Goal: Task Accomplishment & Management: Manage account settings

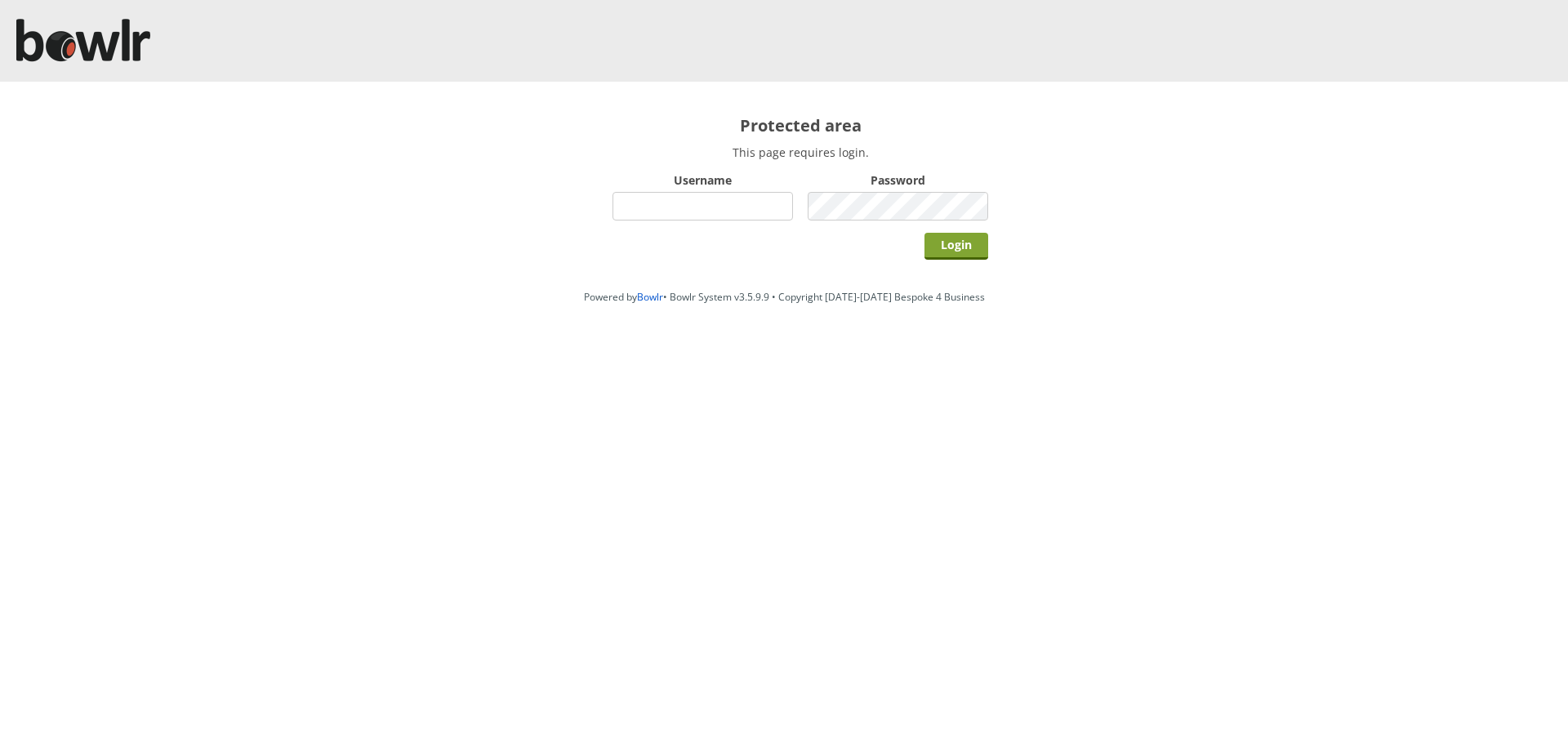
type input "hornseaindoorbowlsclub"
click at [962, 239] on input "Login" at bounding box center [956, 246] width 64 height 27
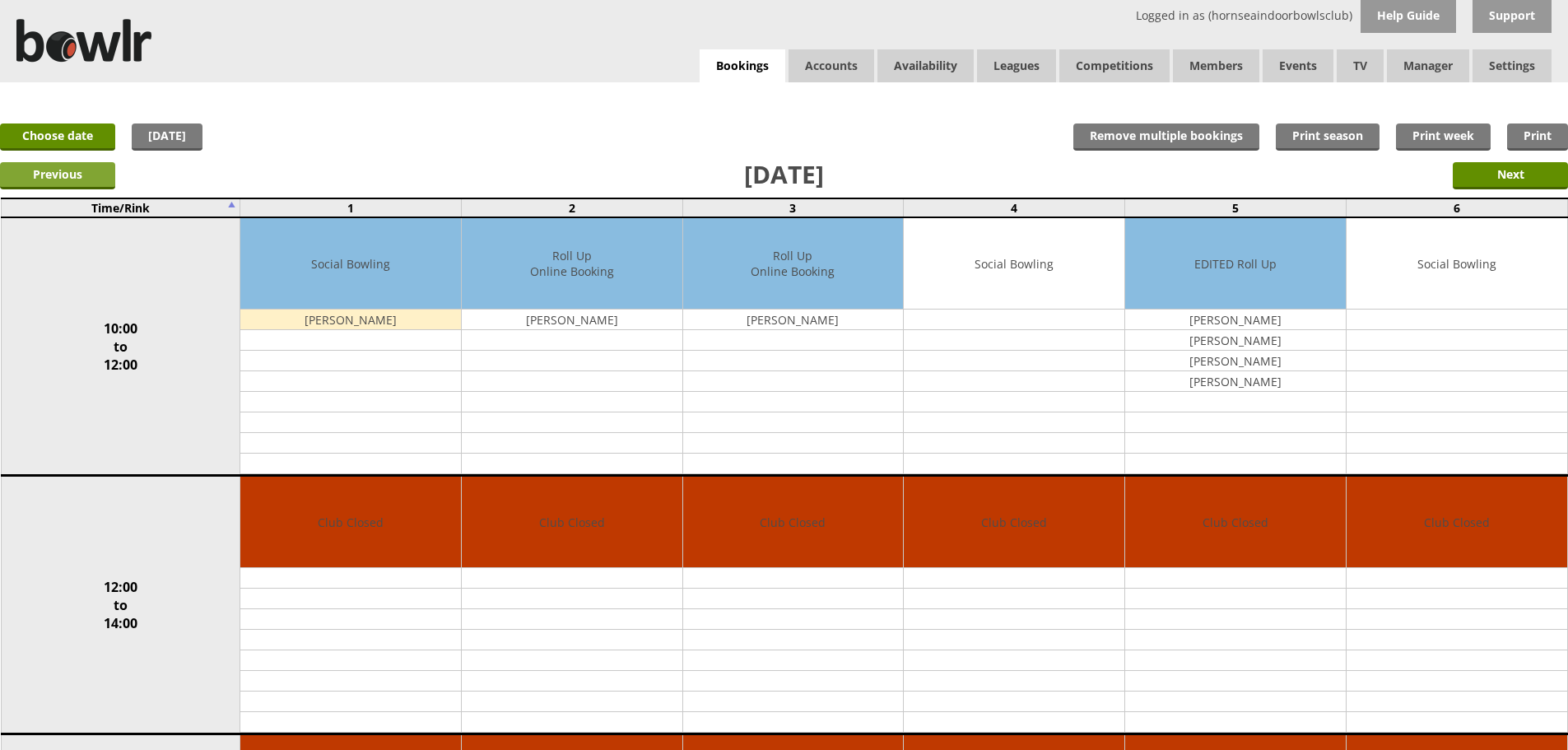
click at [85, 163] on input "Previous" at bounding box center [57, 175] width 115 height 27
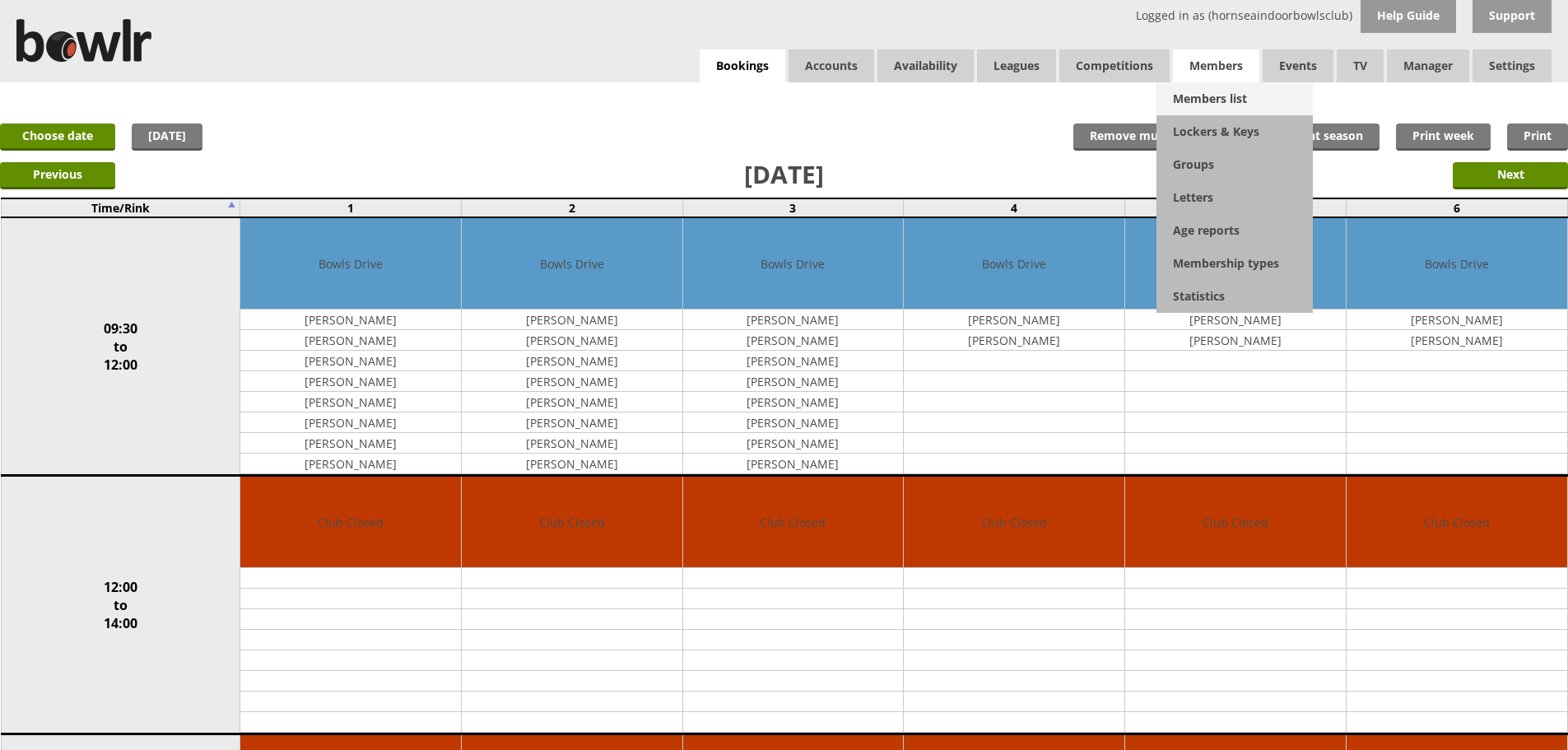
click at [1218, 98] on link "Members list" at bounding box center [1234, 98] width 157 height 33
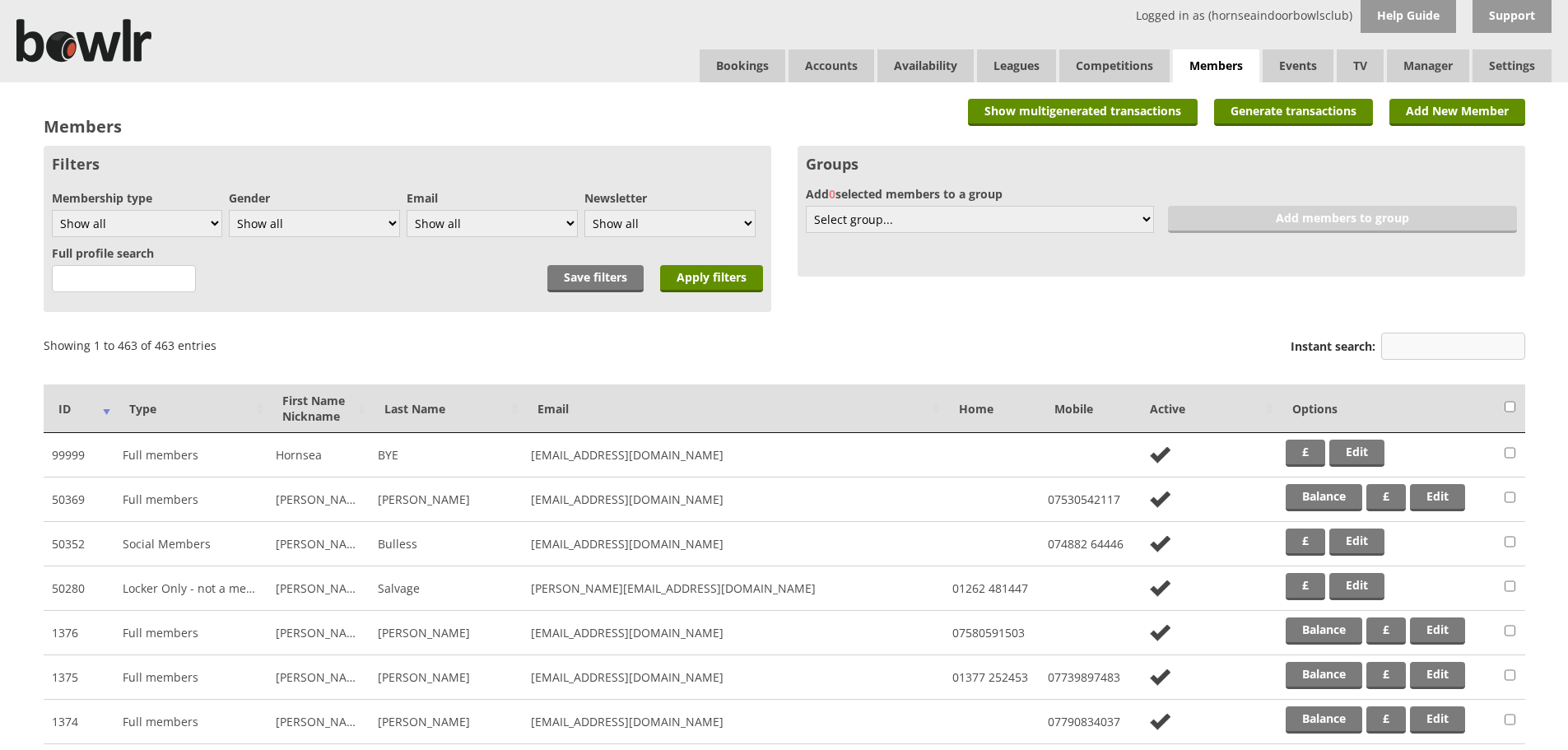
click at [1468, 347] on input "Instant search:" at bounding box center [1453, 346] width 144 height 27
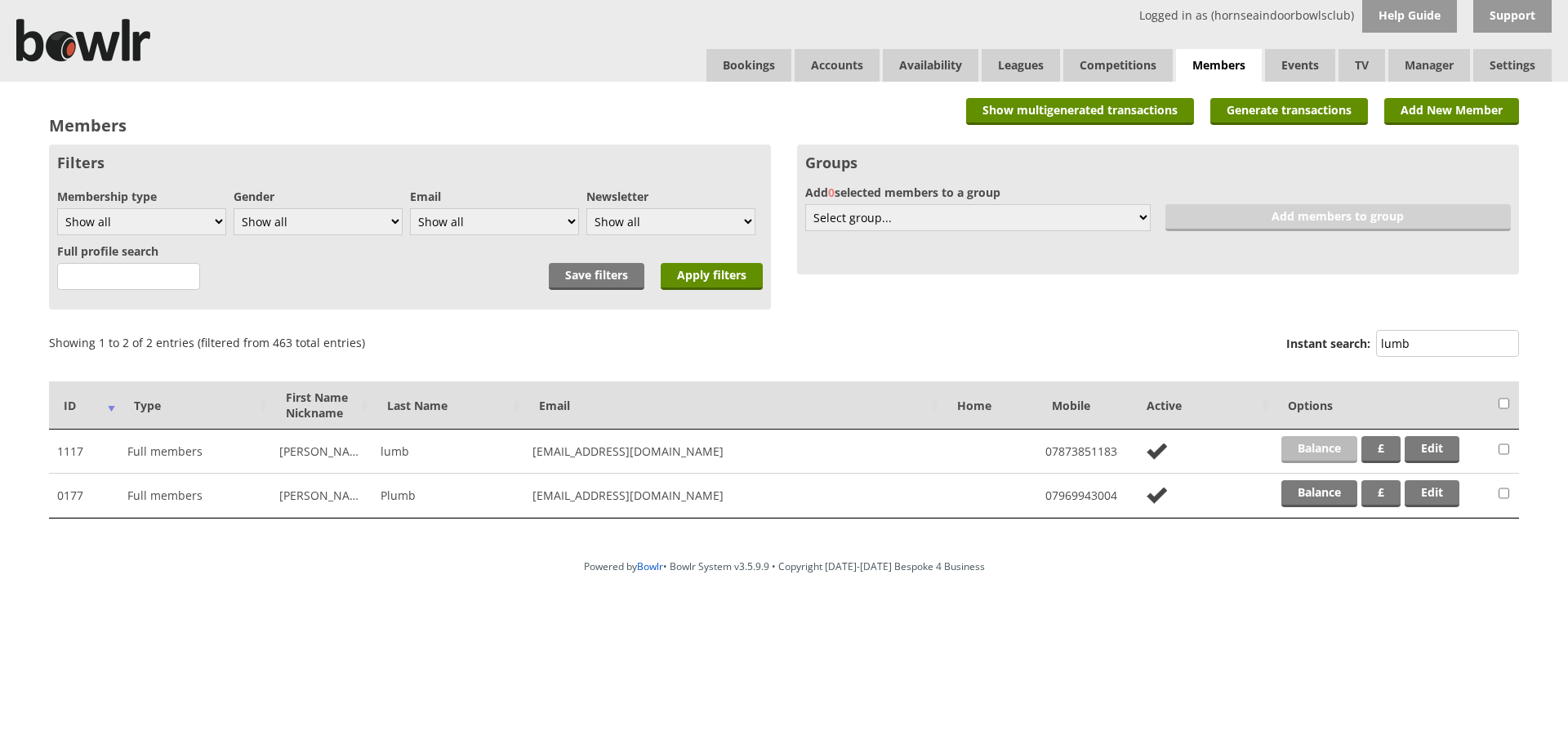
type input "lumb"
click at [1326, 449] on link "Balance" at bounding box center [1320, 449] width 76 height 27
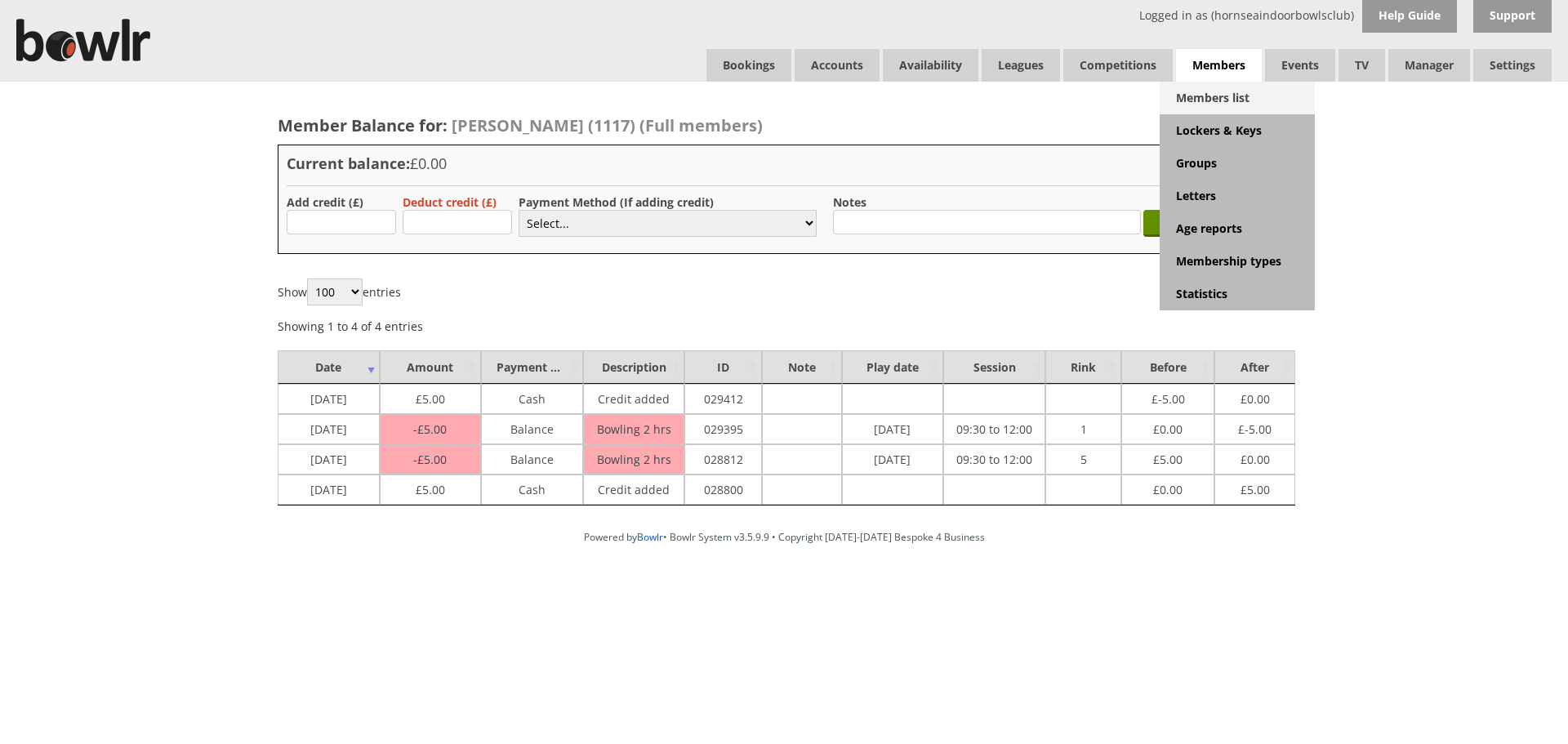
click at [1223, 92] on link "Members list" at bounding box center [1237, 98] width 155 height 33
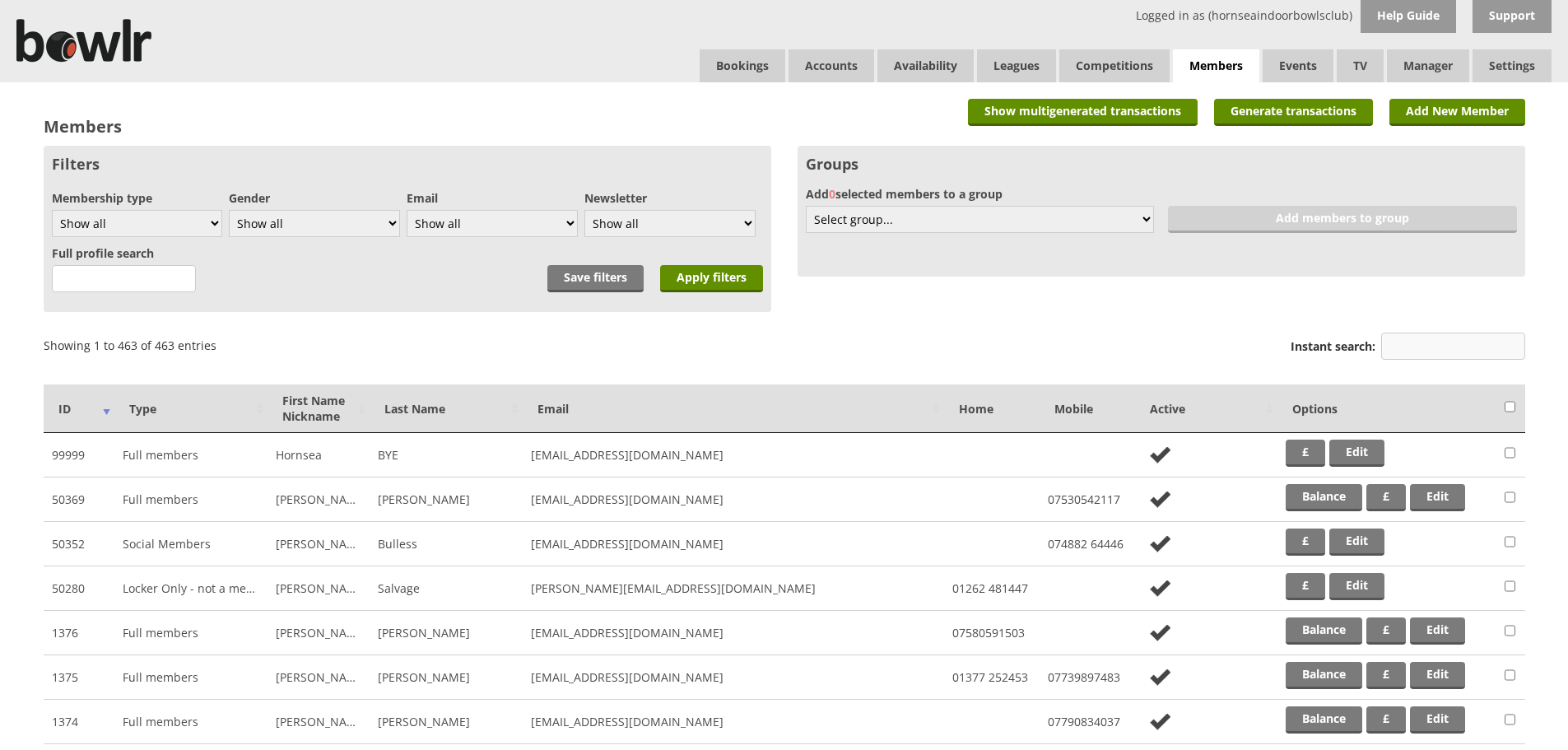
click at [1432, 355] on input "Instant search:" at bounding box center [1453, 346] width 144 height 27
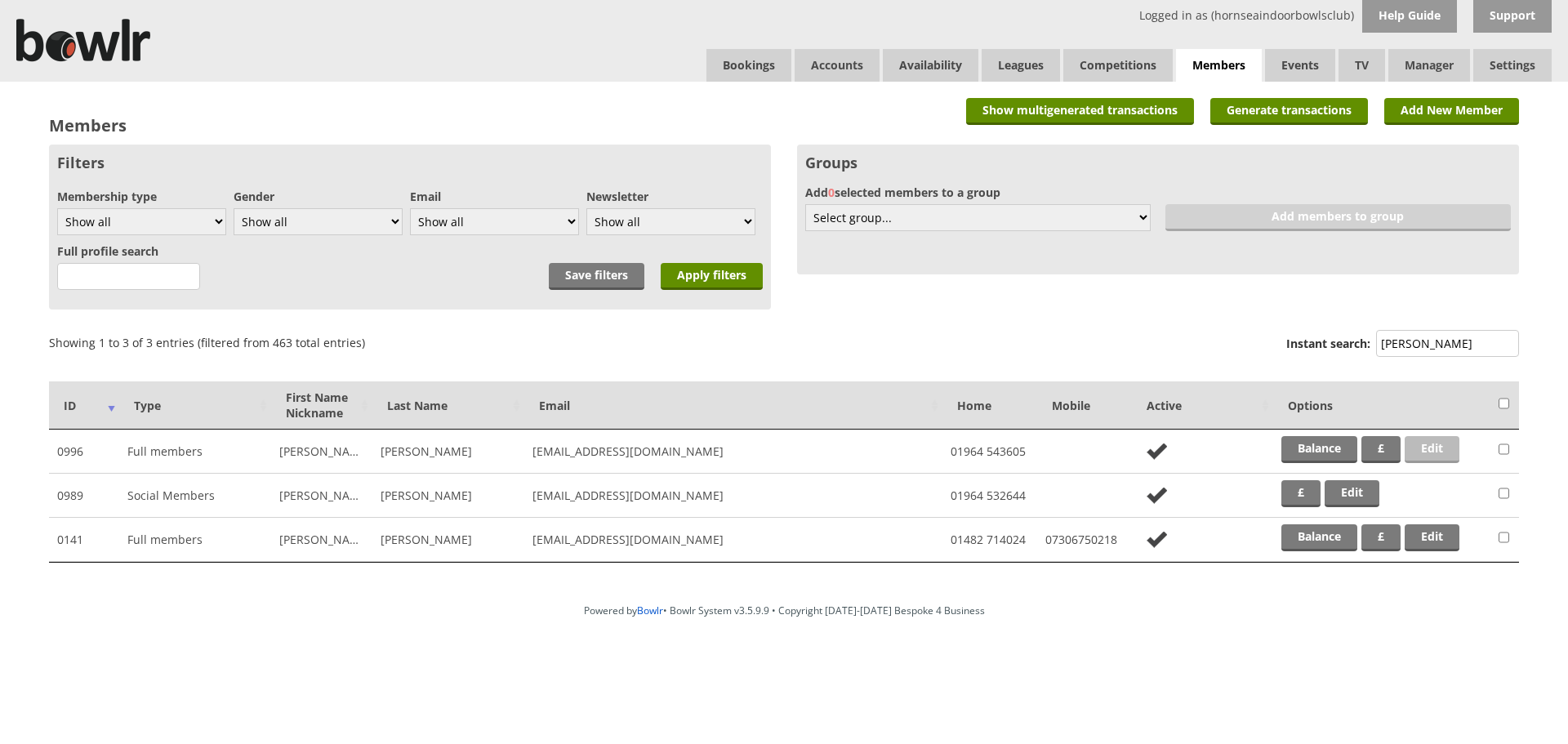
type input "hamm"
click at [1437, 437] on link "Edit" at bounding box center [1432, 449] width 55 height 27
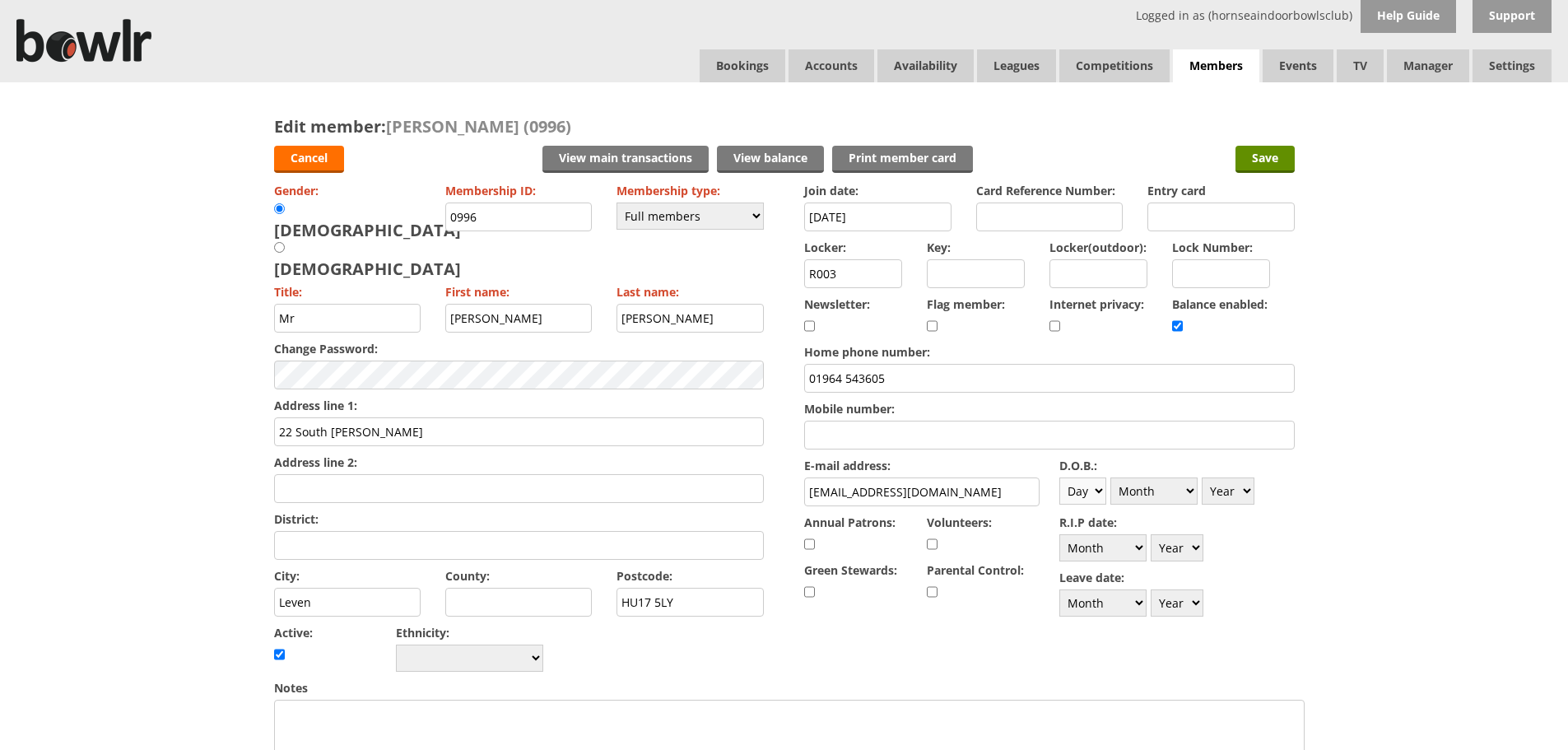
click at [1095, 490] on select "Day 1 2 3 4 5 6 7 8 9 10 11 12 13 14 15 16 17 18 19 20 21 22 23 24 25 26 27 28 …" at bounding box center [1082, 491] width 47 height 27
select select "29"
click at [1059, 478] on select "Day 1 2 3 4 5 6 7 8 9 10 11 12 13 14 15 16 17 18 19 20 21 22 23 24 25 26 27 28 …" at bounding box center [1082, 491] width 47 height 27
click at [1185, 483] on select "Month January February March April May June July August September October Novem…" at bounding box center [1154, 491] width 88 height 27
select select "9"
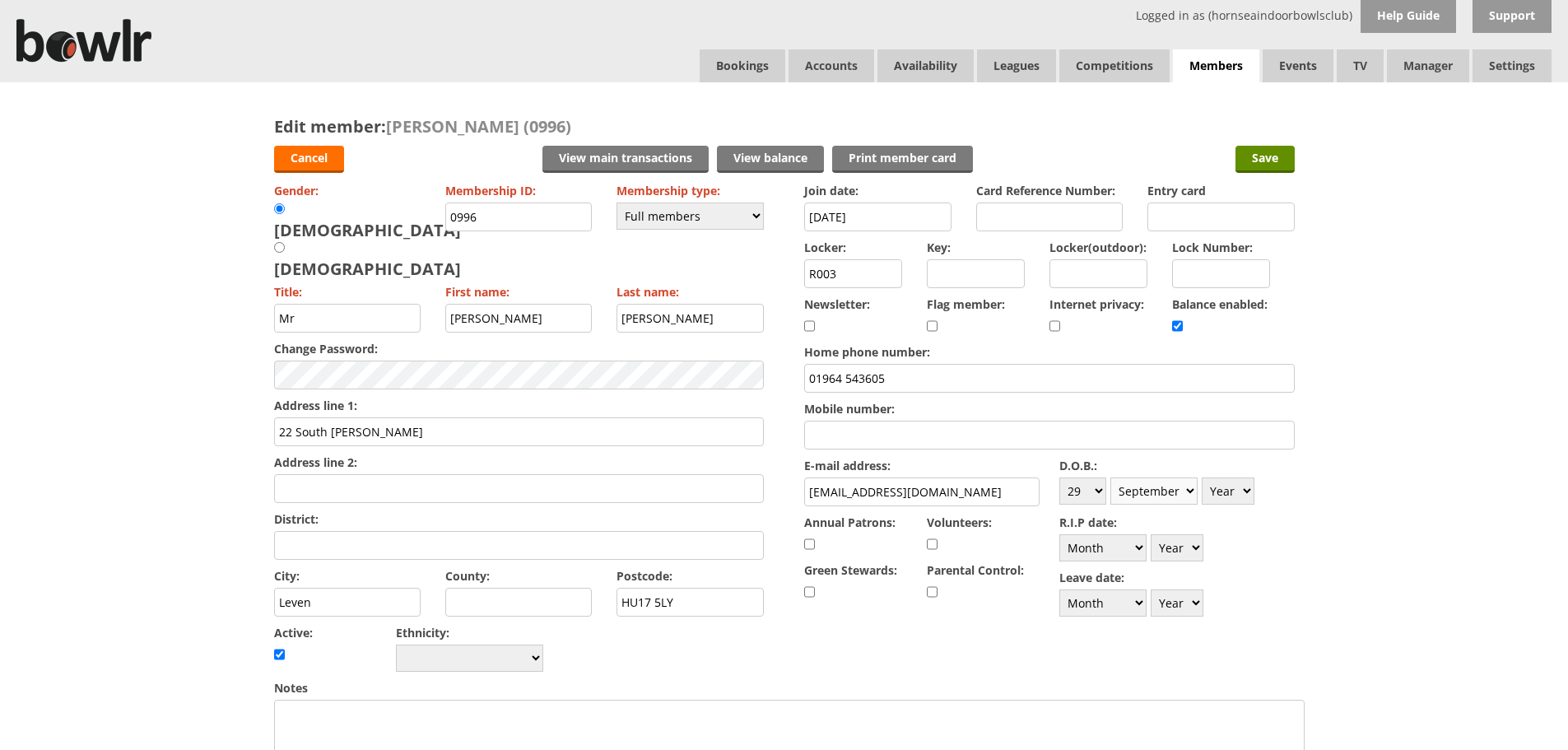
click at [1110, 478] on select "Month January February March April May June July August September October Novem…" at bounding box center [1154, 491] width 88 height 27
click at [1250, 496] on select "Year 1900 1901 1902 1903 1904 1905 1906 1907 1908 1909 1910 1911 1912 1913 1914…" at bounding box center [1227, 491] width 53 height 27
select select "1936"
click at [1201, 478] on select "Year 1900 1901 1902 1903 1904 1905 1906 1907 1908 1909 1910 1911 1912 1913 1914…" at bounding box center [1227, 491] width 53 height 27
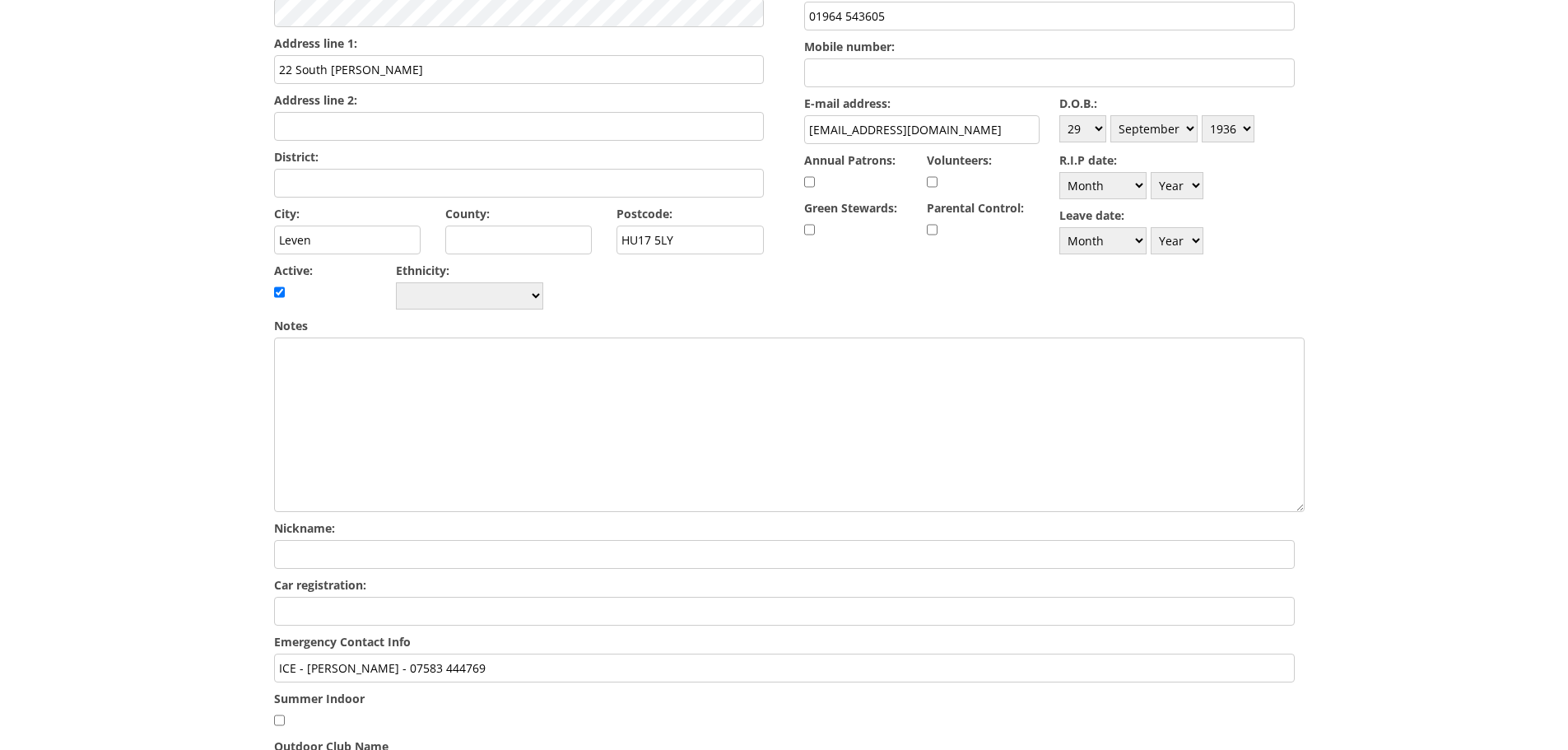
scroll to position [494, 0]
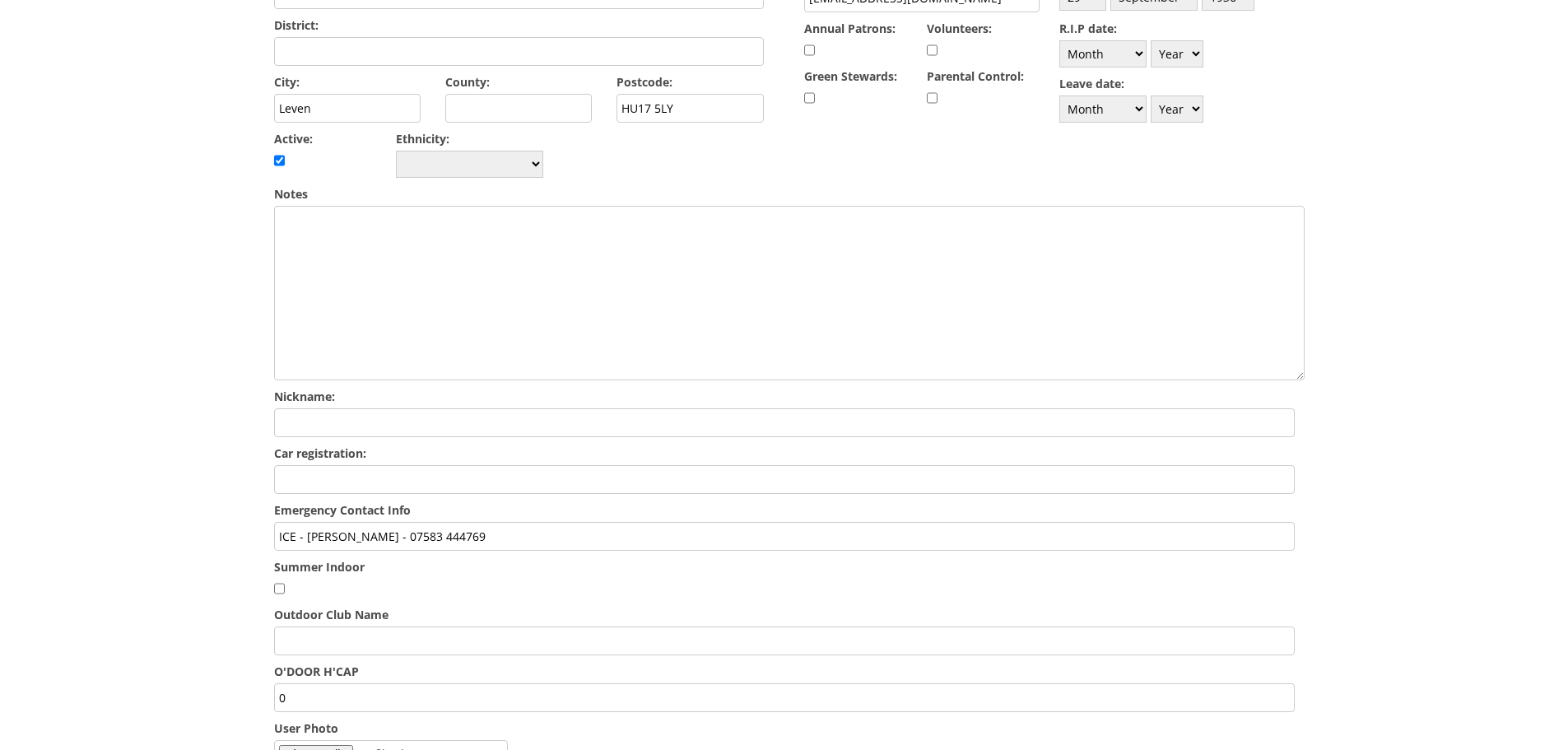
click at [589, 522] on input "ICE - Vanessa Howbridge - 07583 444769" at bounding box center [784, 536] width 1021 height 29
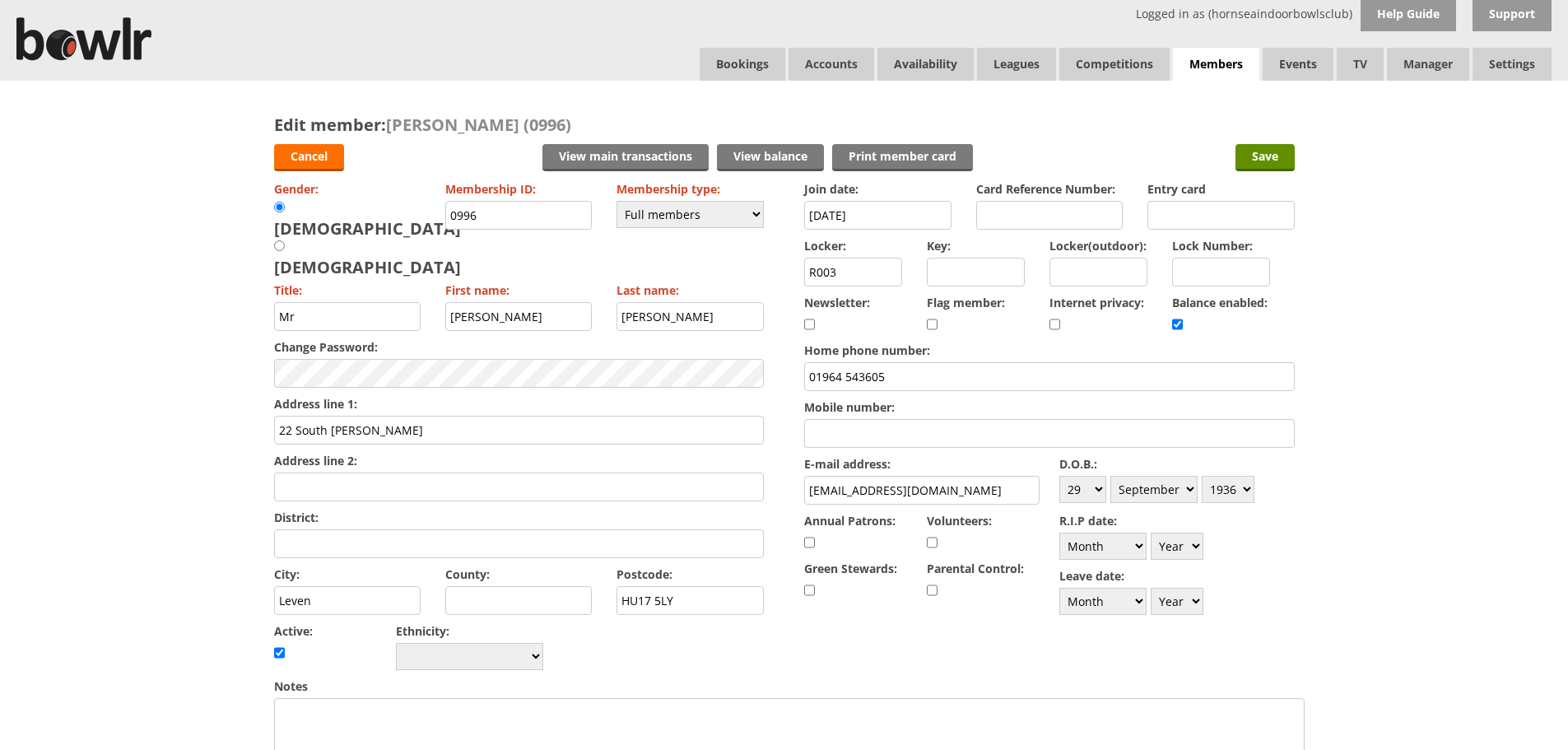
scroll to position [0, 0]
type input "ICE - Vanessa Howbridge - 07583 444769/ levern 07849604872"
click at [1277, 154] on input "Save" at bounding box center [1265, 159] width 59 height 27
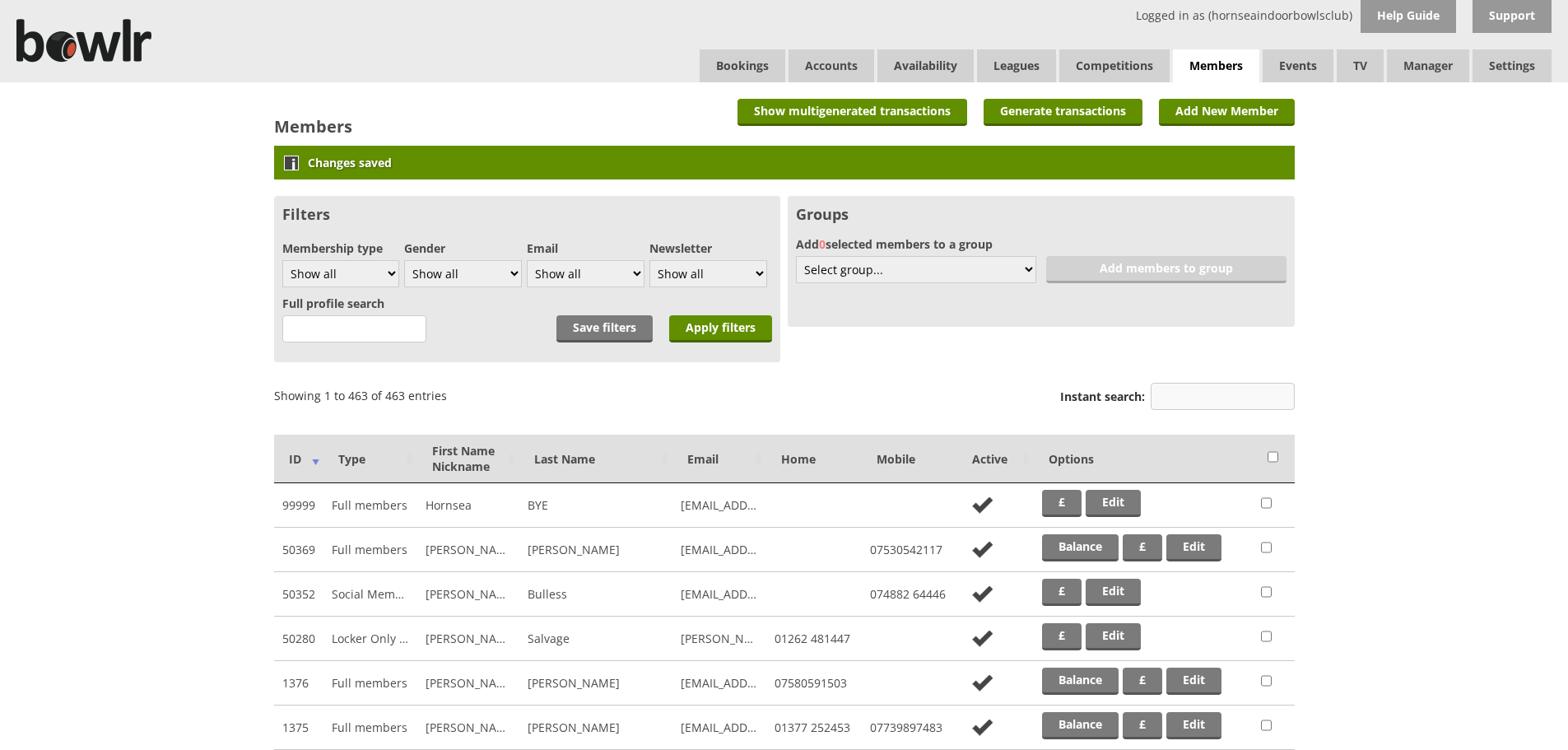
click at [1194, 391] on input "Instant search:" at bounding box center [1222, 396] width 144 height 27
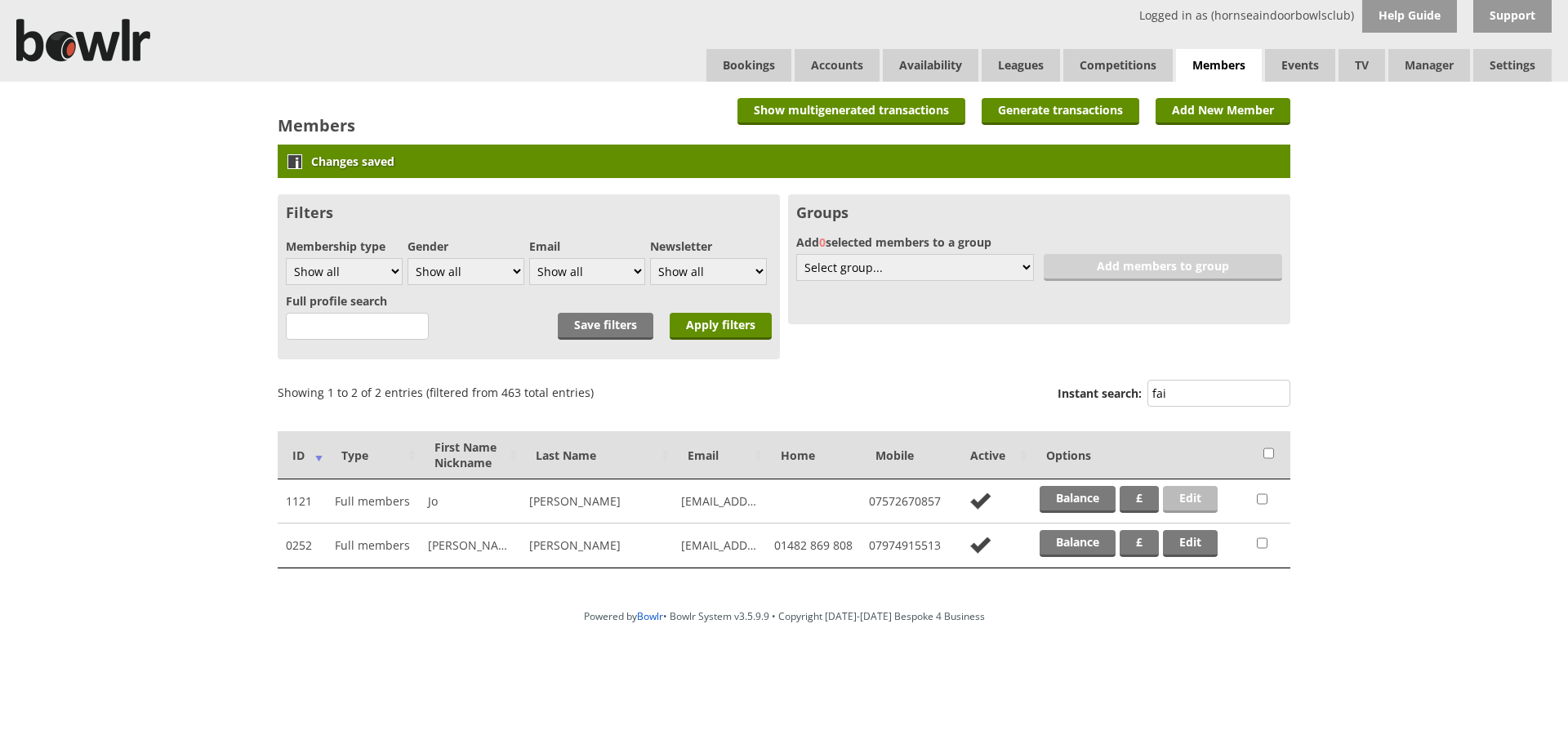
type input "fai"
click at [1218, 501] on link "Edit" at bounding box center [1191, 499] width 55 height 27
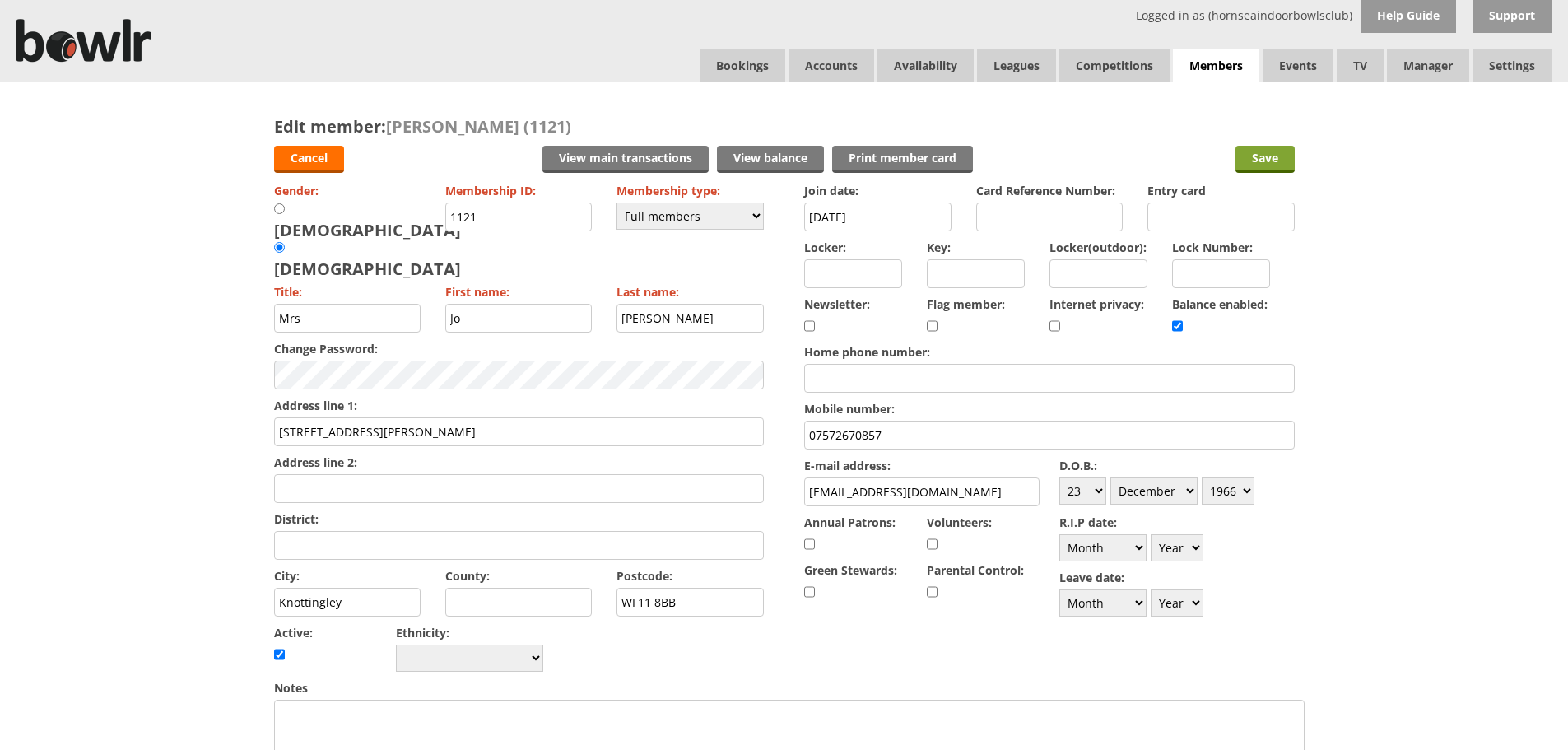
click at [1262, 171] on input "Save" at bounding box center [1265, 159] width 59 height 27
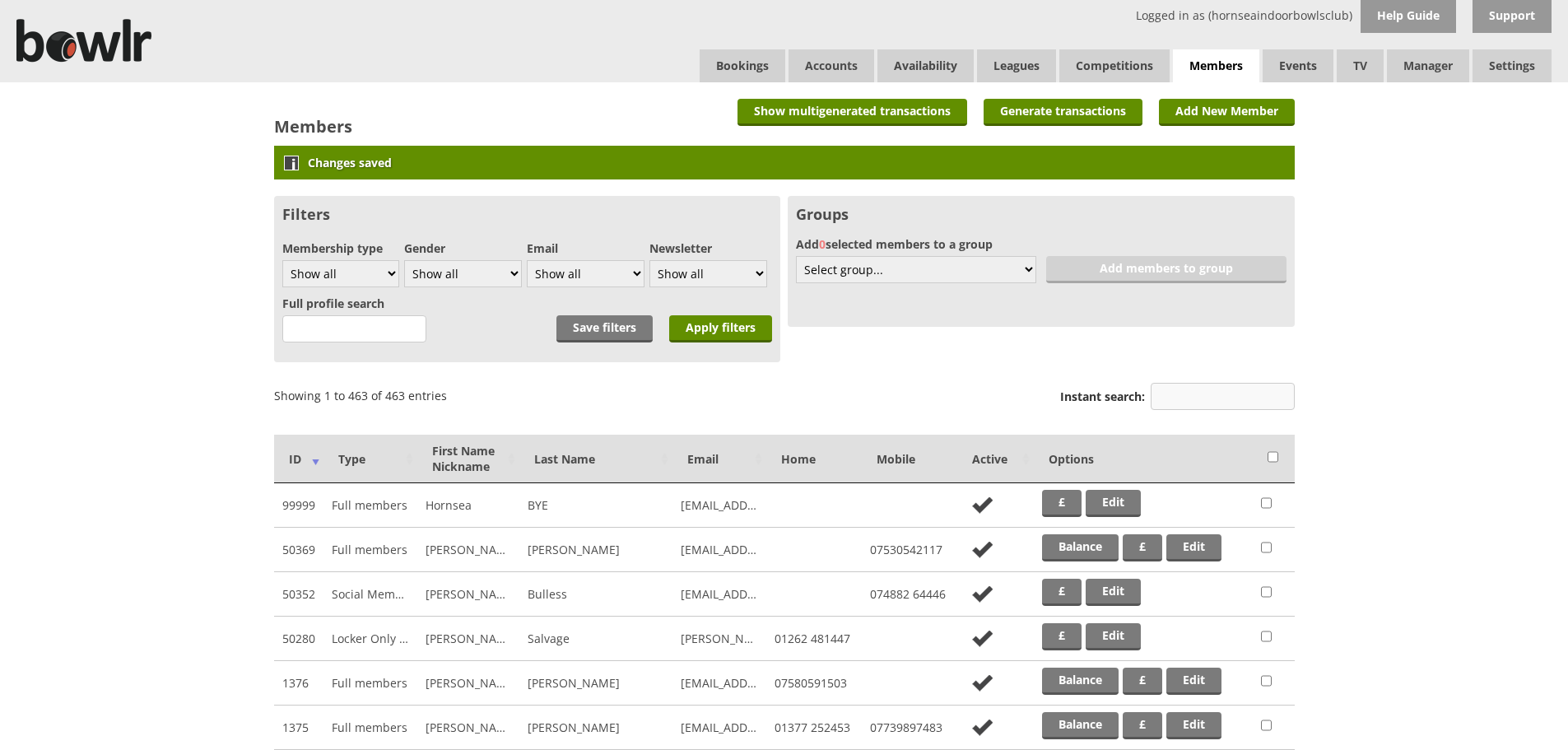
click at [1205, 391] on input "Instant search:" at bounding box center [1222, 396] width 144 height 27
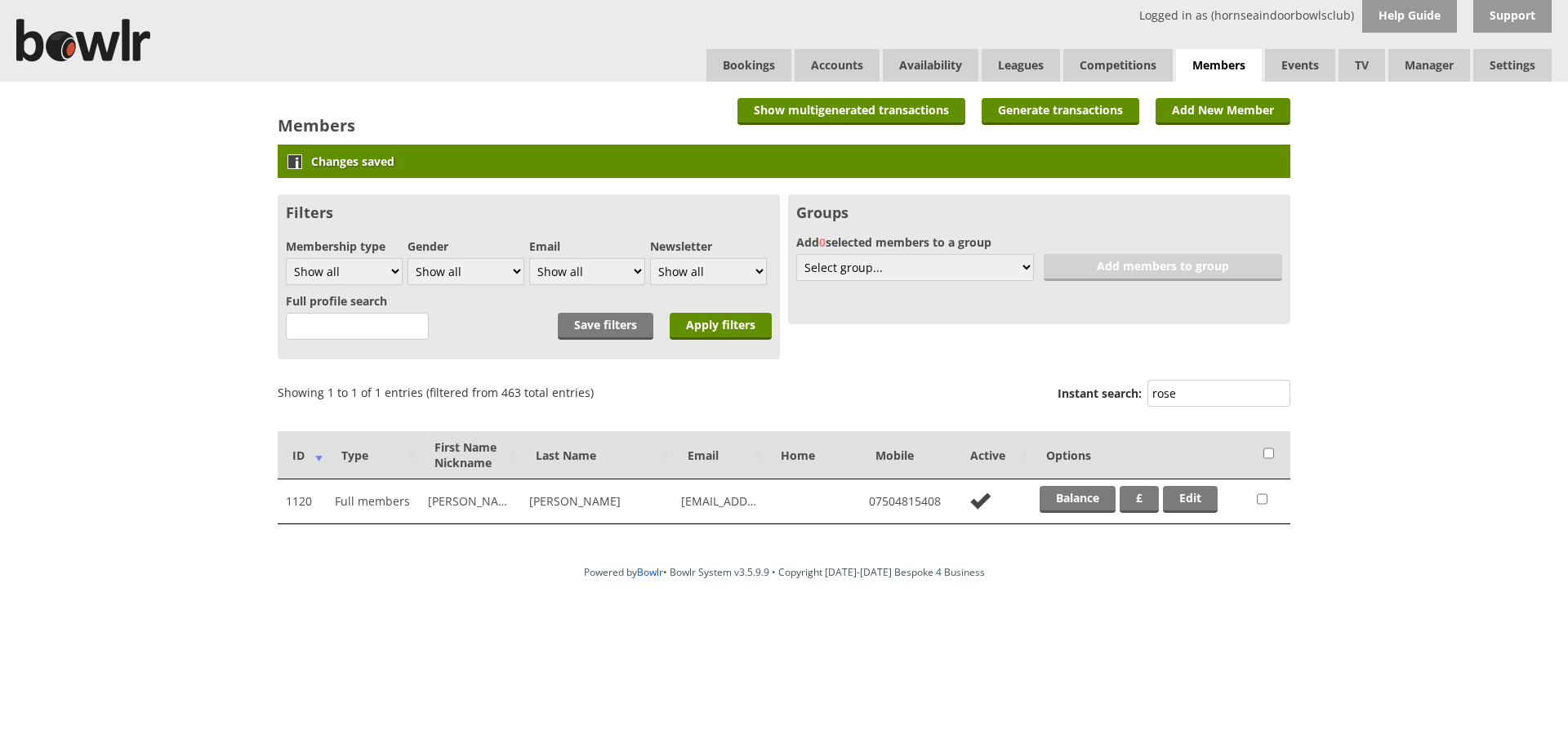
type input "rose"
click at [1192, 483] on td "Balance £ Edit" at bounding box center [1140, 502] width 218 height 44
click at [1193, 502] on link "Edit" at bounding box center [1191, 499] width 55 height 27
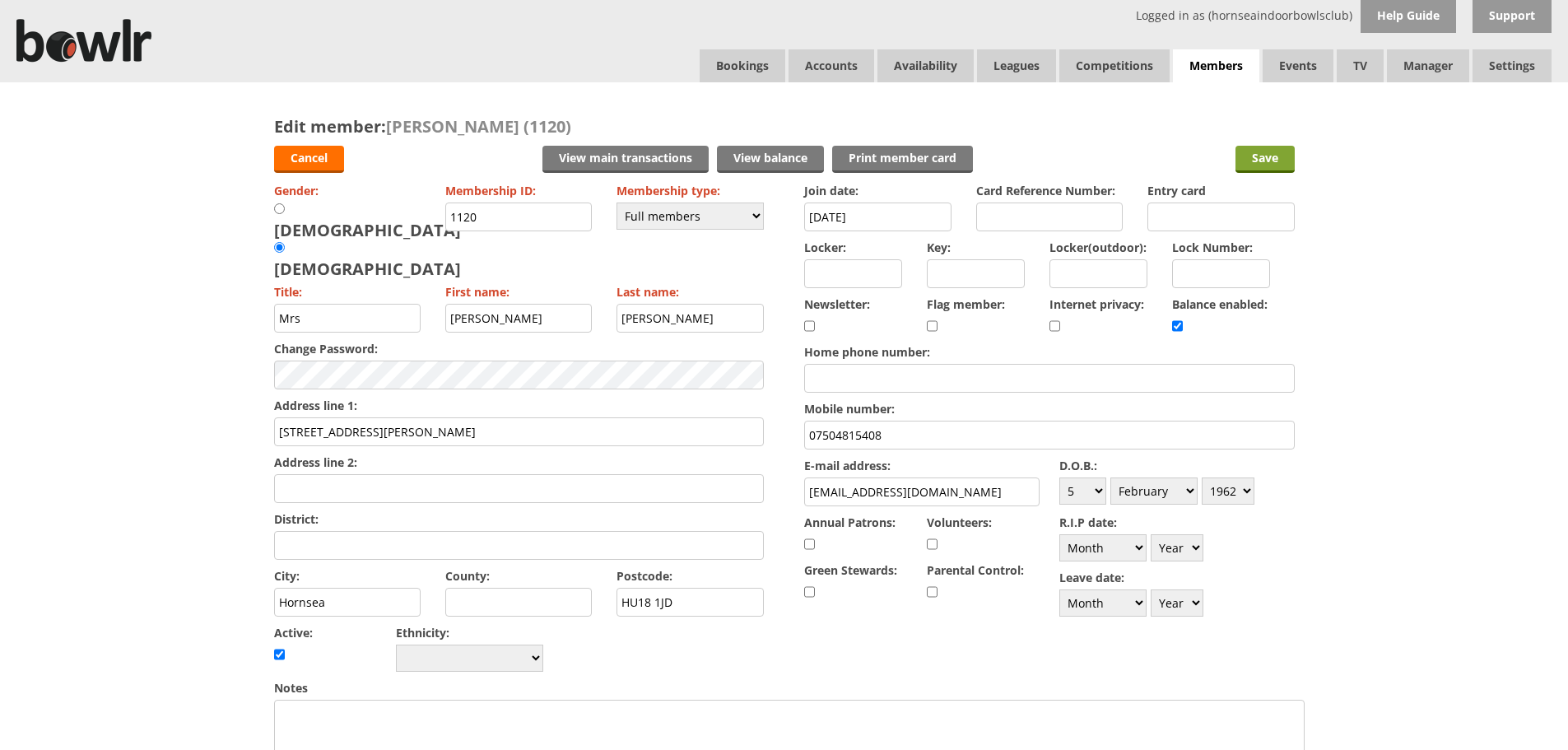
drag, startPoint x: 1252, startPoint y: 159, endPoint x: 1261, endPoint y: 158, distance: 9.1
click at [1260, 158] on input "Save" at bounding box center [1265, 159] width 59 height 27
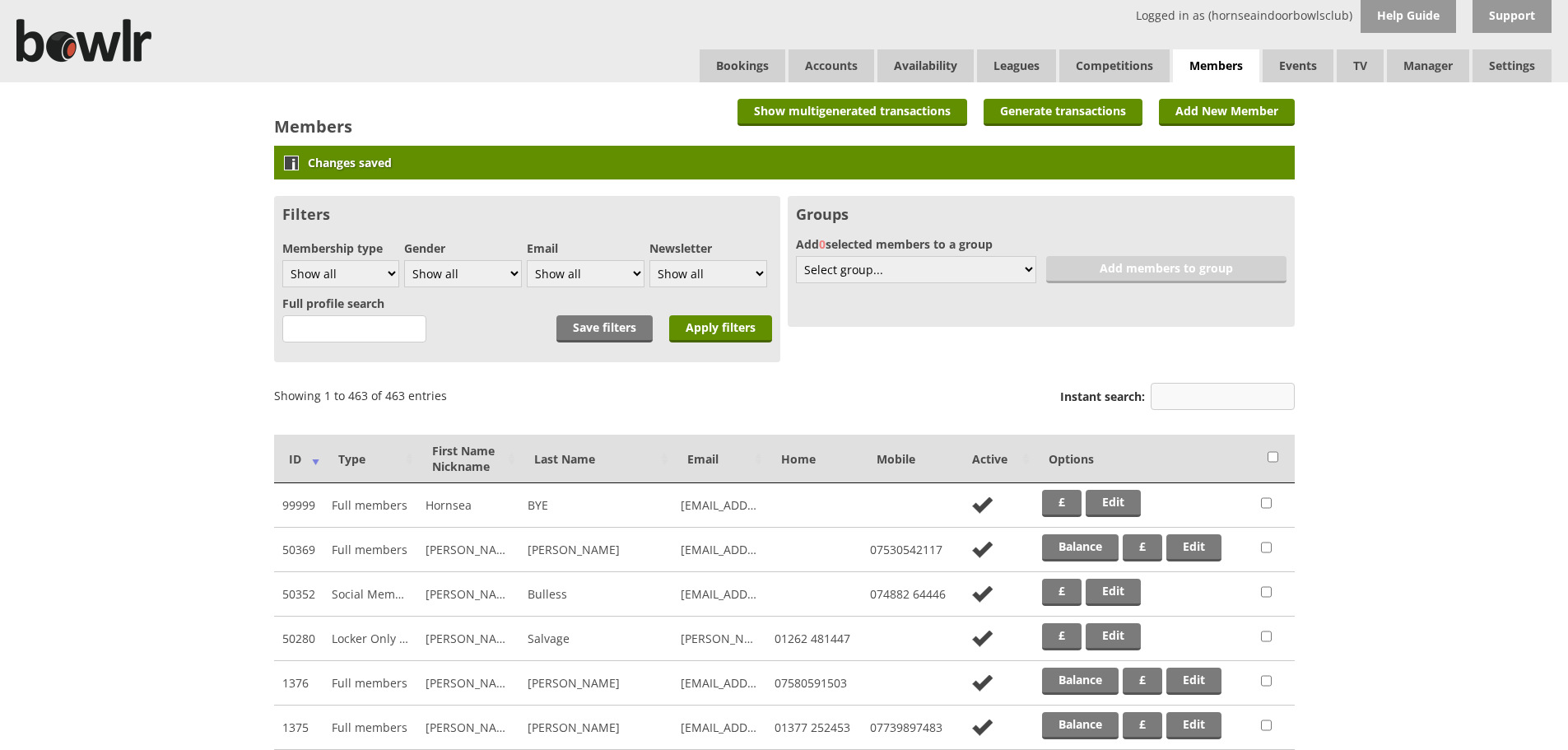
click at [1189, 394] on input "Instant search:" at bounding box center [1222, 396] width 144 height 27
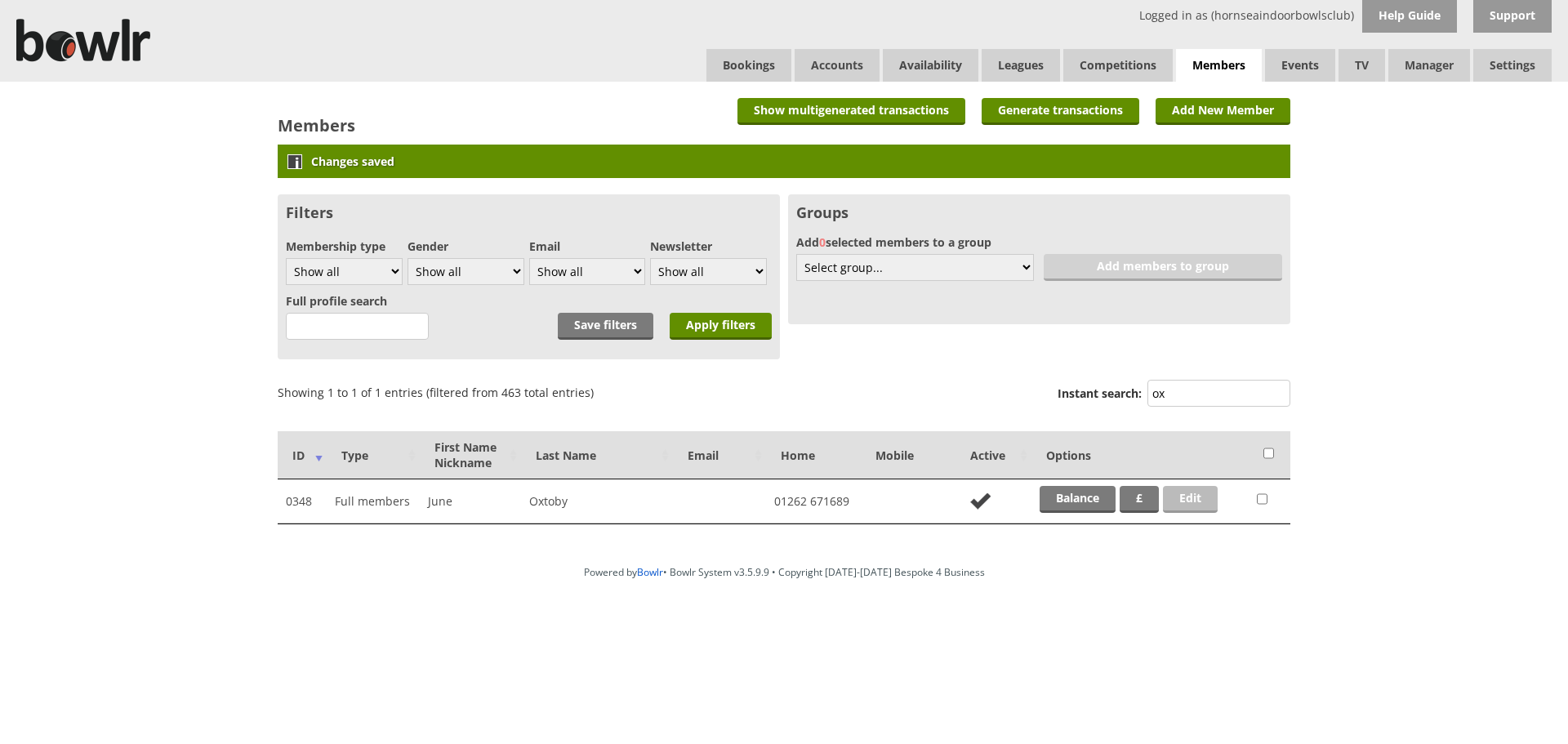
type input "ox"
click at [1183, 493] on link "Edit" at bounding box center [1191, 499] width 55 height 27
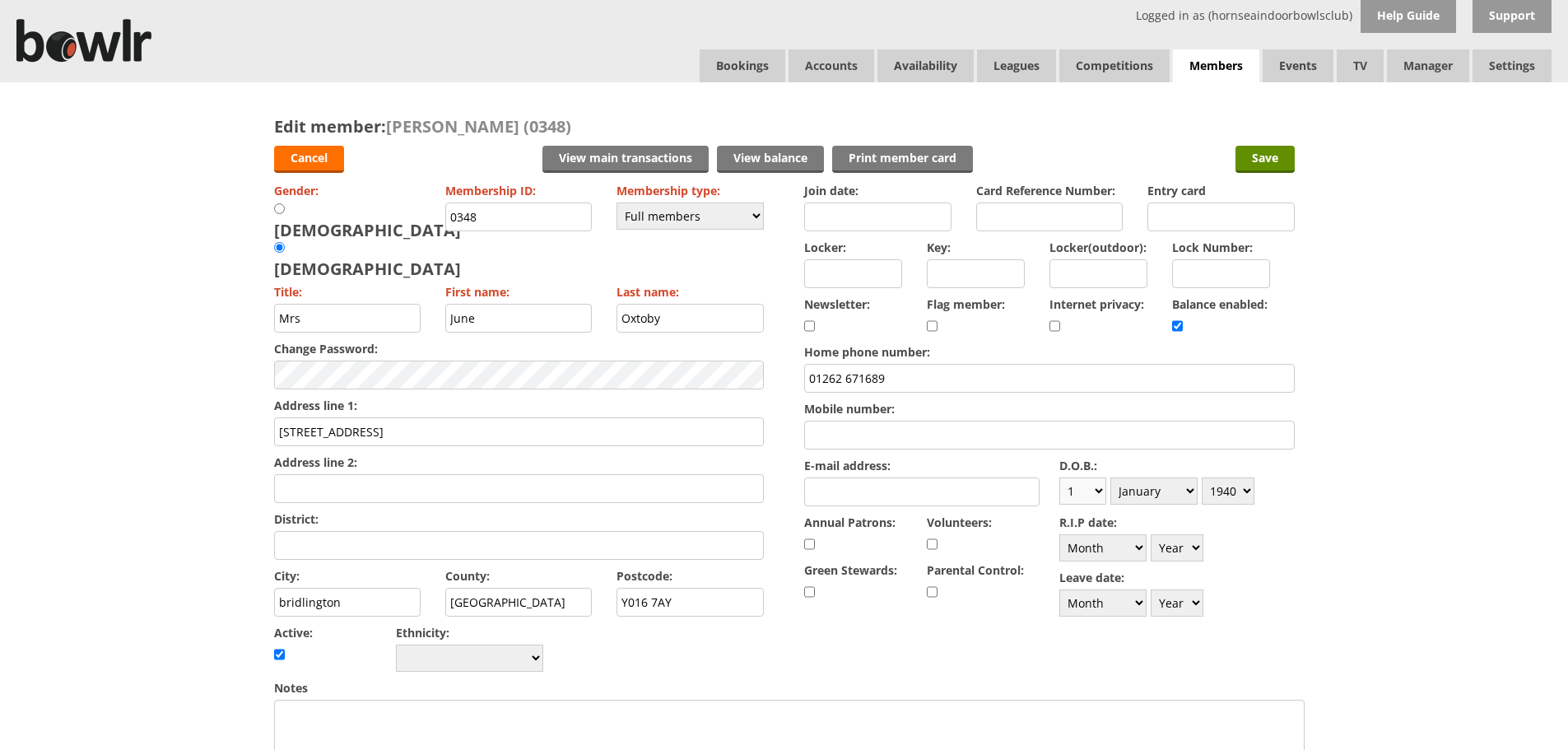
click at [1089, 490] on select "Day 1 2 3 4 5 6 7 8 9 10 11 12 13 14 15 16 17 18 19 20 21 22 23 24 25 26 27 28 …" at bounding box center [1082, 491] width 47 height 27
select select "20"
click at [1059, 478] on select "Day 1 2 3 4 5 6 7 8 9 10 11 12 13 14 15 16 17 18 19 20 21 22 23 24 25 26 27 28 …" at bounding box center [1082, 491] width 47 height 27
click at [1189, 484] on select "Month January February March April May June July August September October Novem…" at bounding box center [1154, 491] width 88 height 27
select select "12"
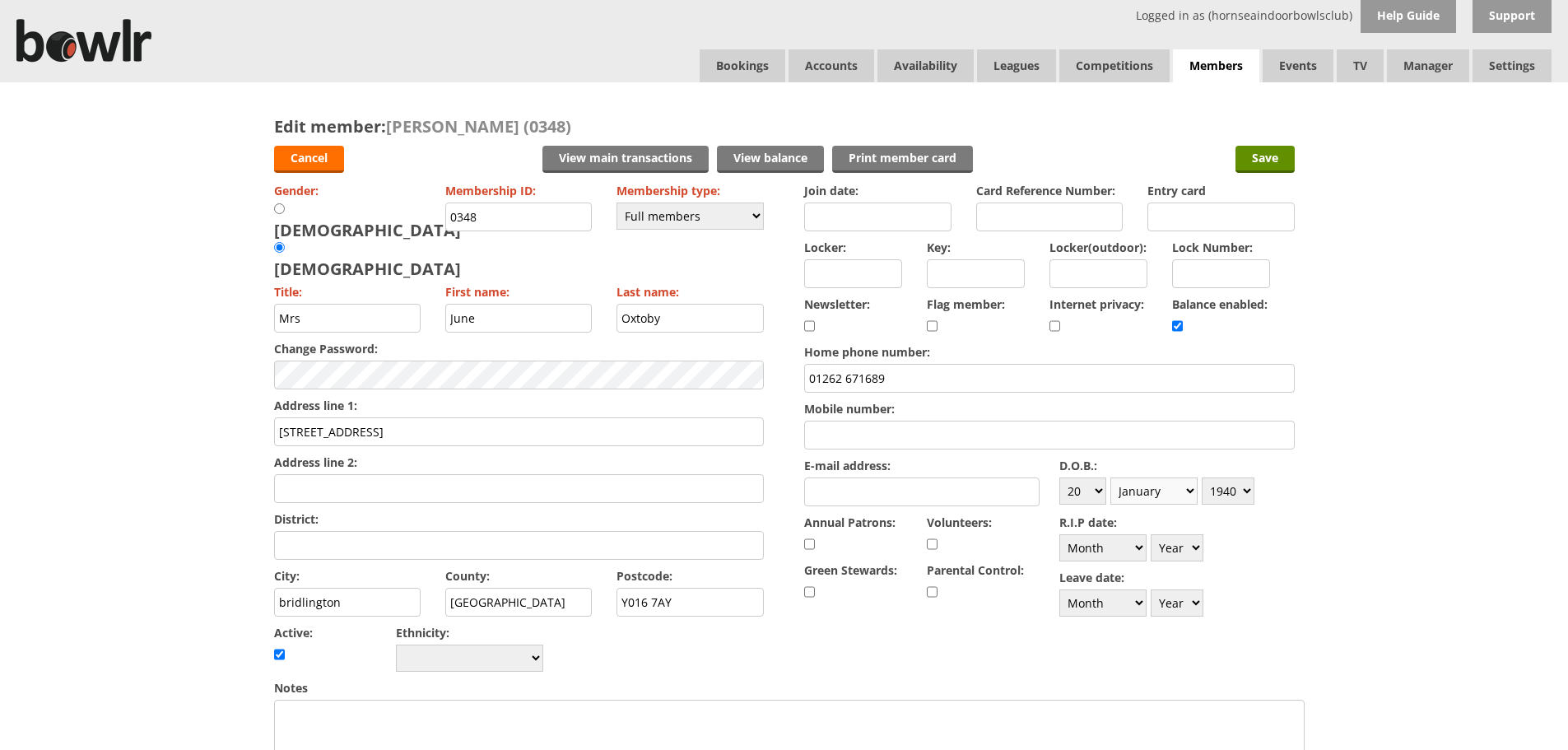
click at [1110, 478] on select "Month January February March April May June July August September October Novem…" at bounding box center [1154, 491] width 88 height 27
click at [1242, 492] on select "Year 1900 1901 1902 1903 1904 1905 1906 1907 1908 1909 1910 1911 1912 1913 1914…" at bounding box center [1227, 491] width 53 height 27
click at [1315, 533] on div "Edit member: June Oxtoby (0348) Cancel View main transactions View balance Prin…" at bounding box center [784, 720] width 1568 height 1275
click at [1250, 157] on input "Save" at bounding box center [1265, 159] width 59 height 27
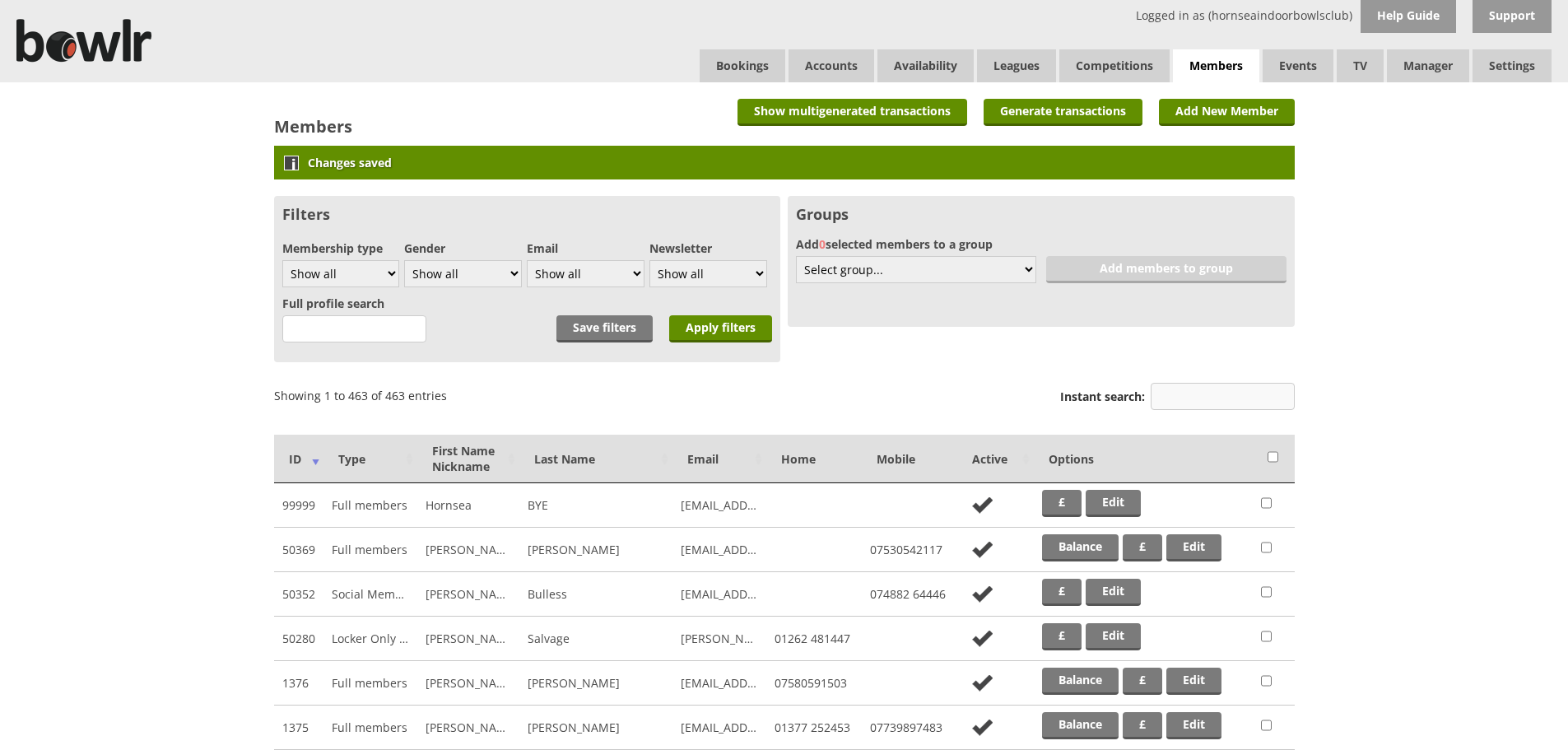
drag, startPoint x: 1230, startPoint y: 376, endPoint x: 1232, endPoint y: 390, distance: 14.1
click at [1232, 390] on input "Instant search:" at bounding box center [1222, 396] width 144 height 27
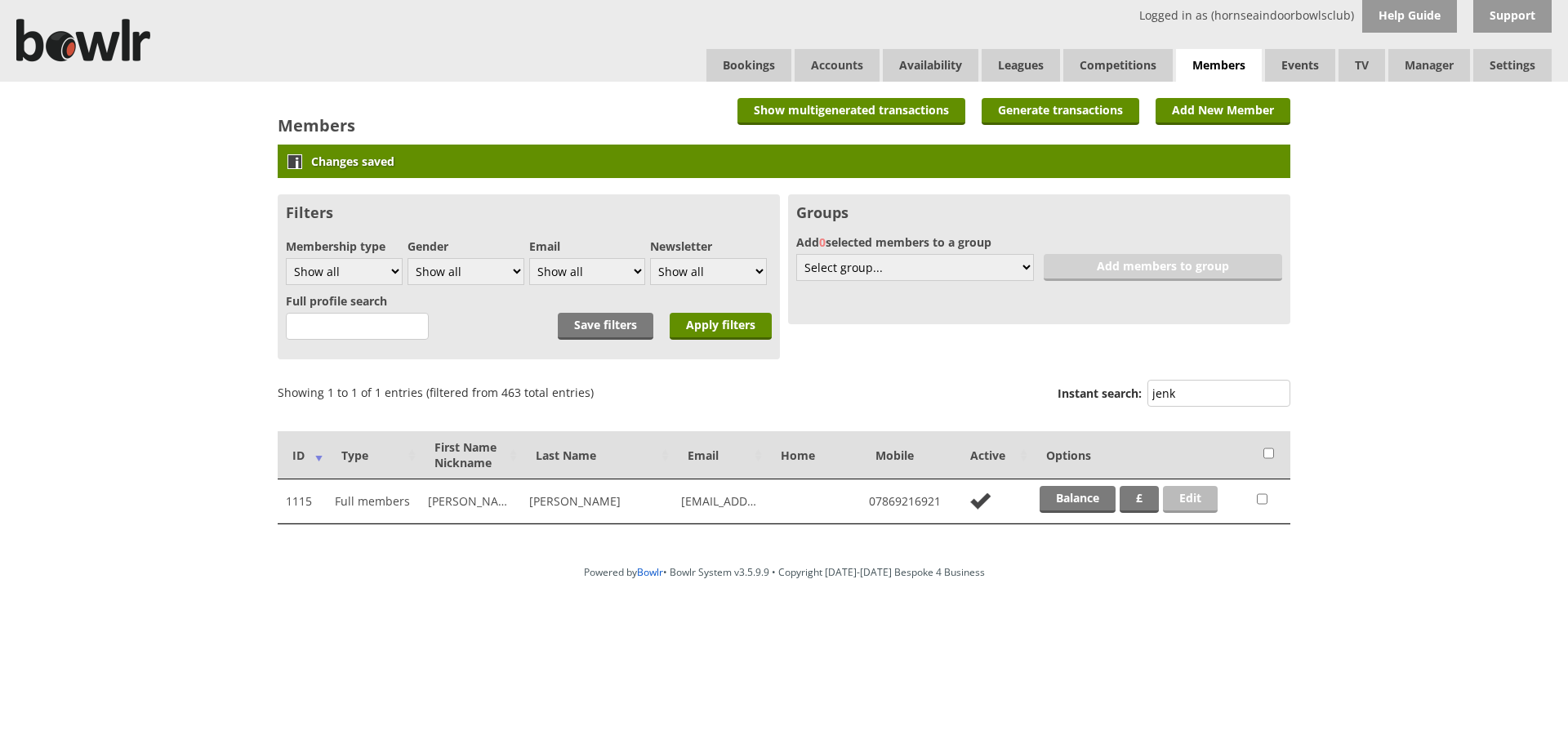
type input "jenk"
click at [1191, 488] on link "Edit" at bounding box center [1191, 499] width 55 height 27
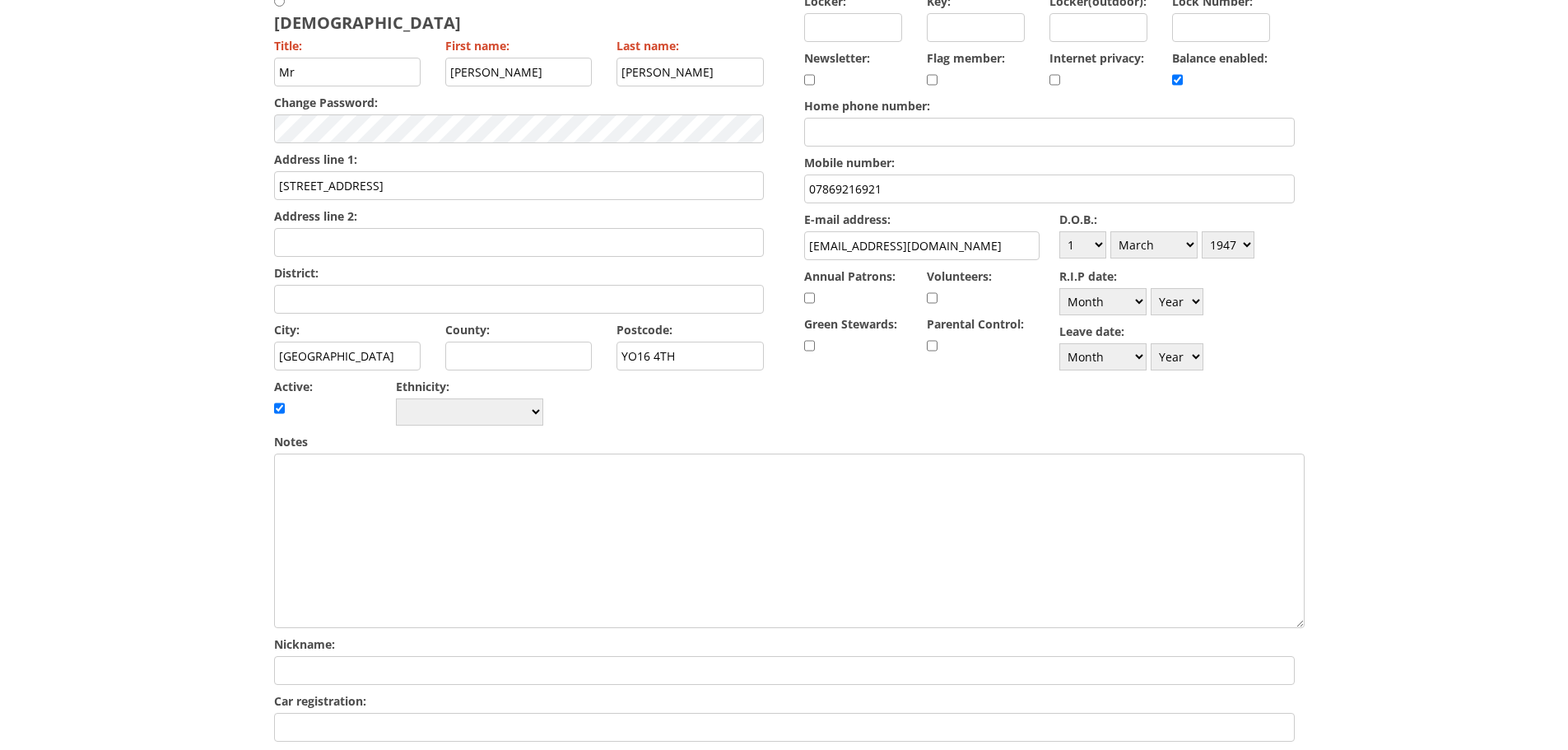
scroll to position [82, 0]
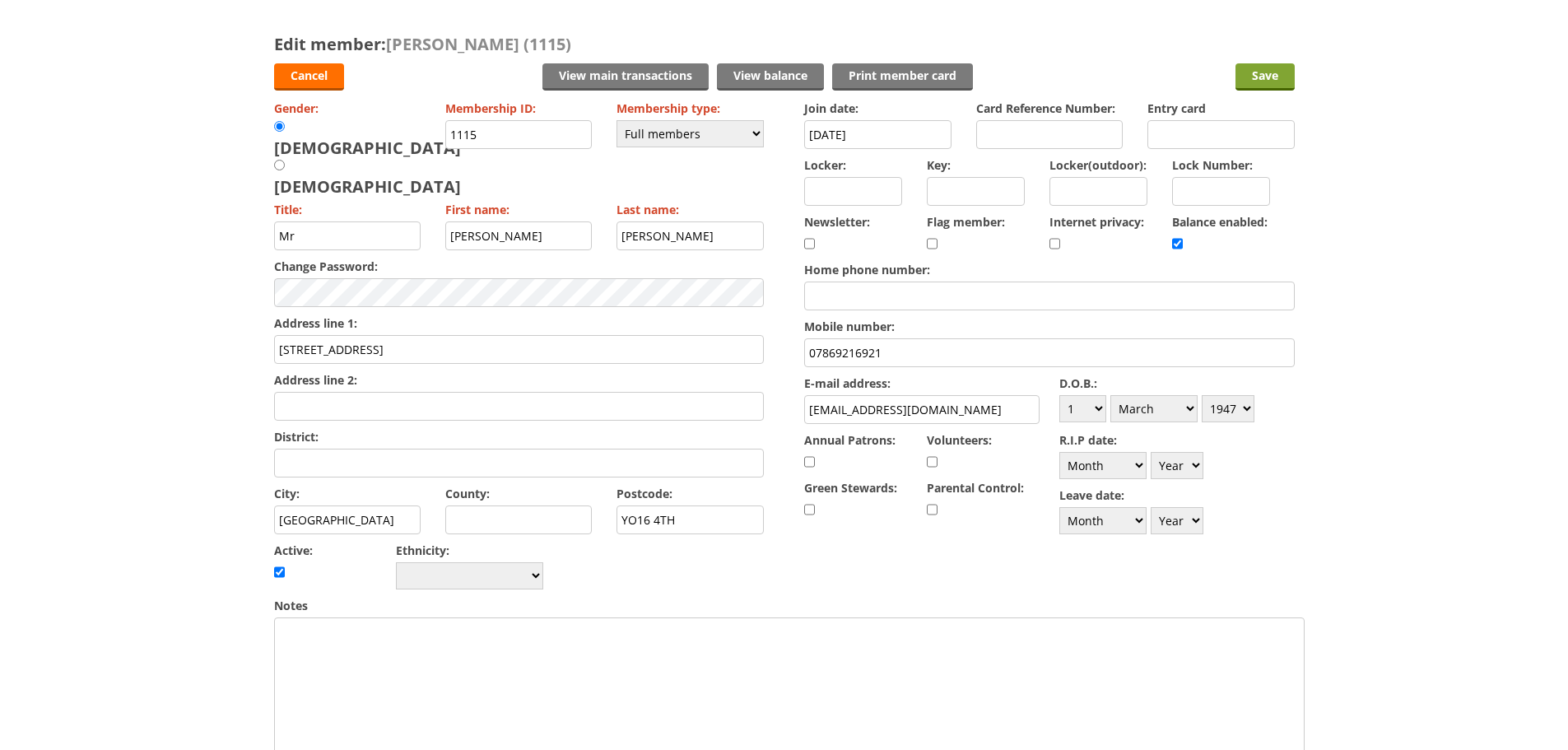
click at [1267, 81] on input "Save" at bounding box center [1265, 77] width 59 height 27
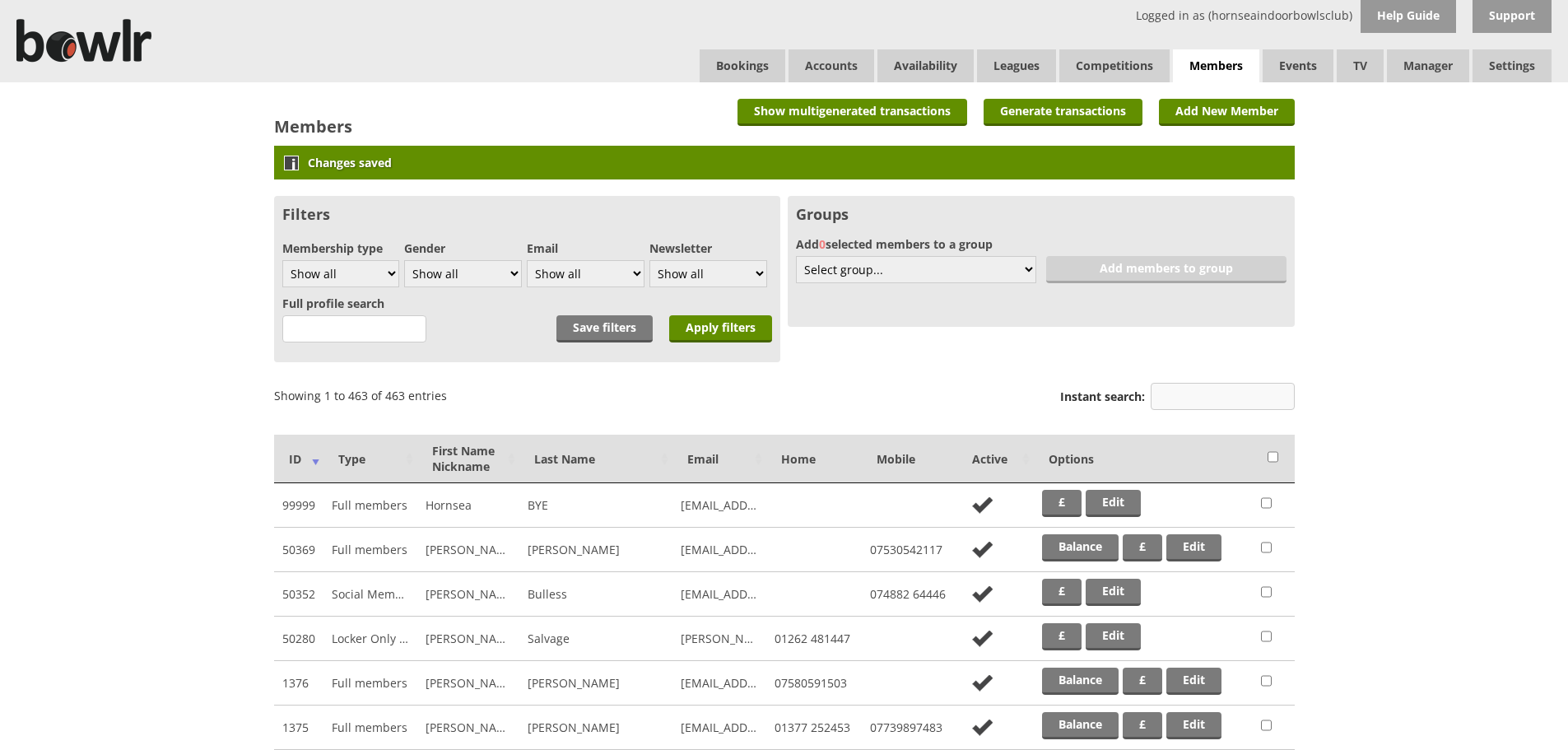
click at [1225, 388] on input "Instant search:" at bounding box center [1222, 396] width 144 height 27
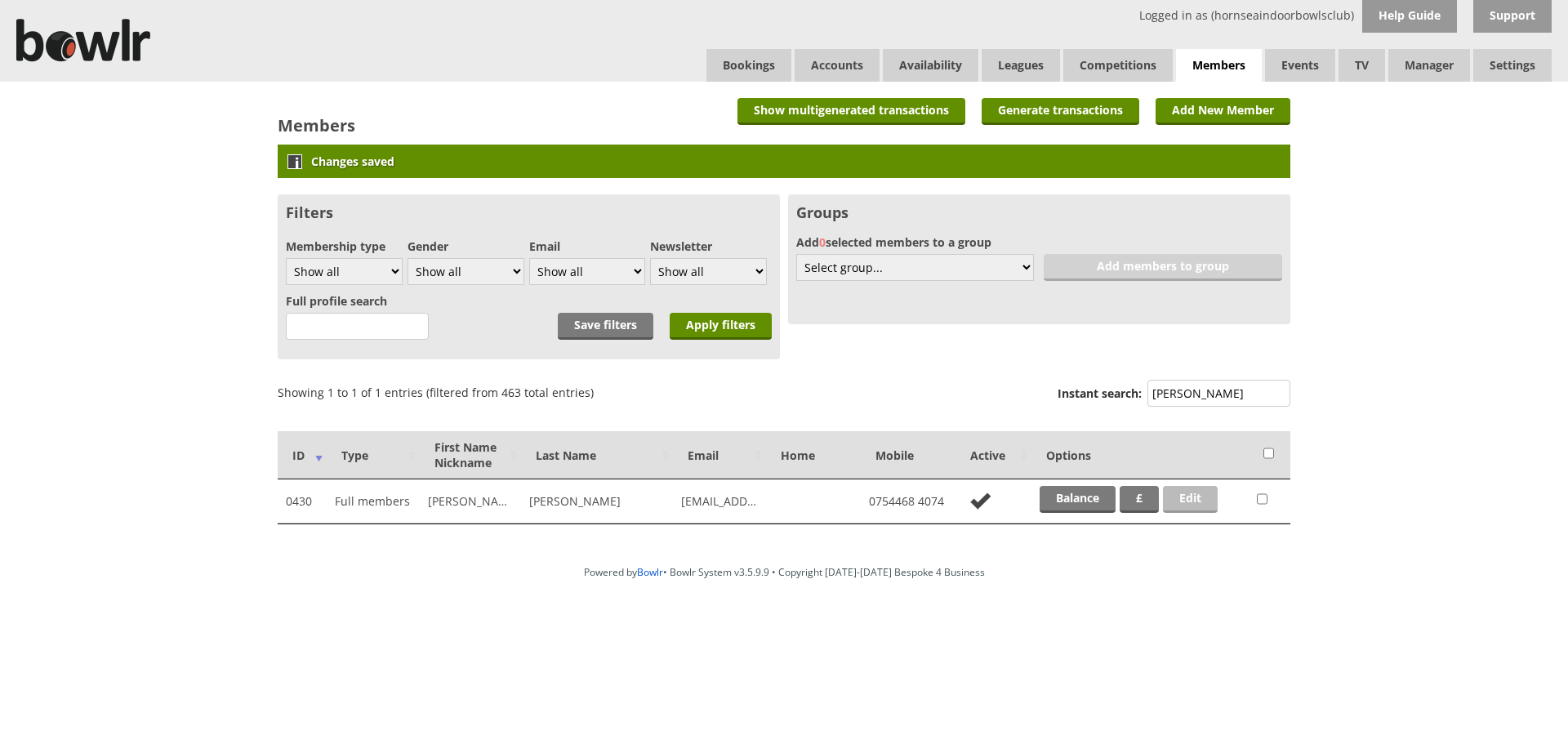
type input "[PERSON_NAME]"
click at [1191, 498] on link "Edit" at bounding box center [1191, 499] width 55 height 27
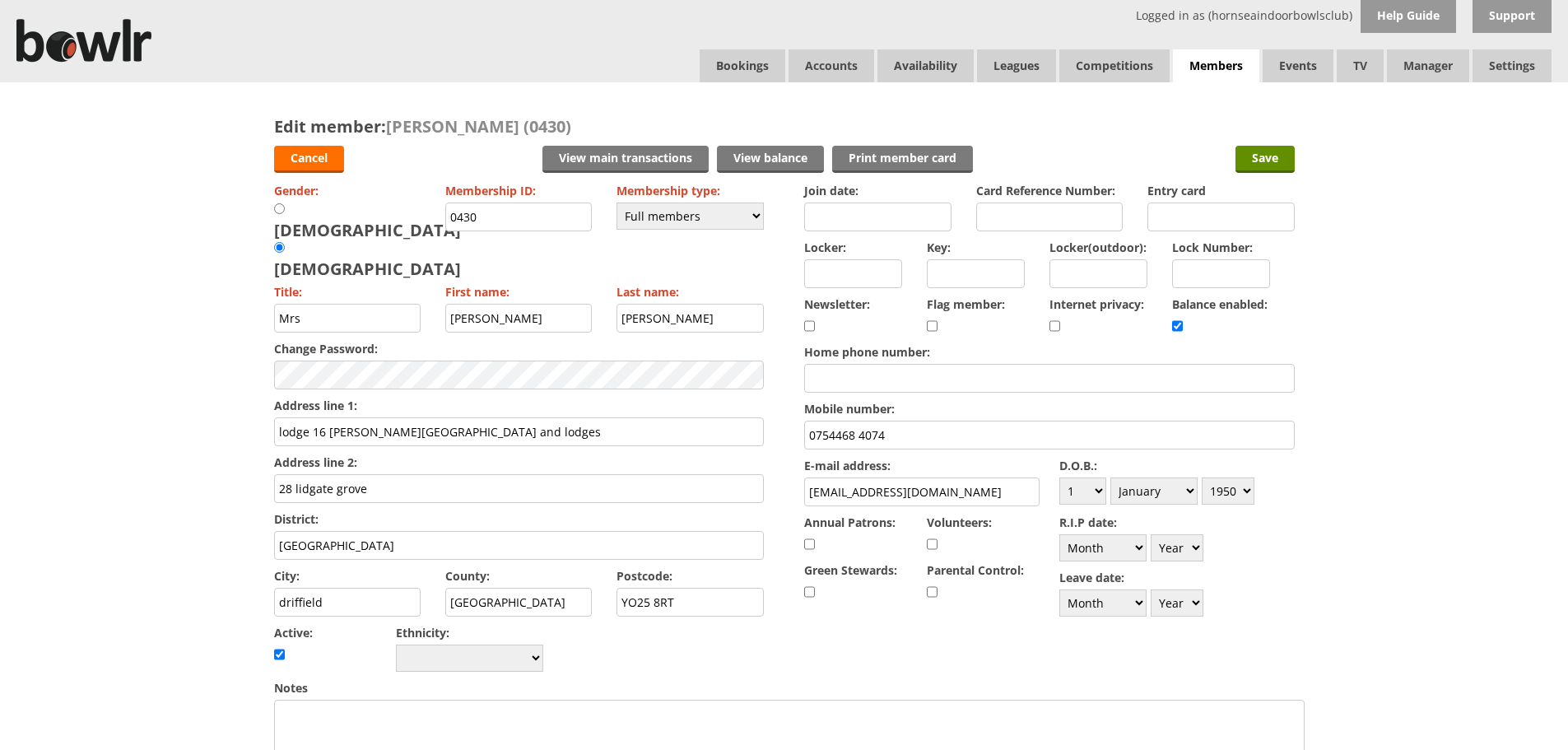
click at [1053, 428] on input "0754468 4074" at bounding box center [1048, 435] width 489 height 29
click at [1089, 501] on select "Day 1 2 3 4 5 6 7 8 9 10 11 12 13 14 15 16 17 18 19 20 21 22 23 24 25 26 27 28 …" at bounding box center [1082, 491] width 47 height 27
select select "30"
click at [1059, 478] on select "Day 1 2 3 4 5 6 7 8 9 10 11 12 13 14 15 16 17 18 19 20 21 22 23 24 25 26 27 28 …" at bounding box center [1082, 491] width 47 height 27
click at [1183, 490] on select "Month January February March April May June July August September October Novem…" at bounding box center [1154, 491] width 88 height 27
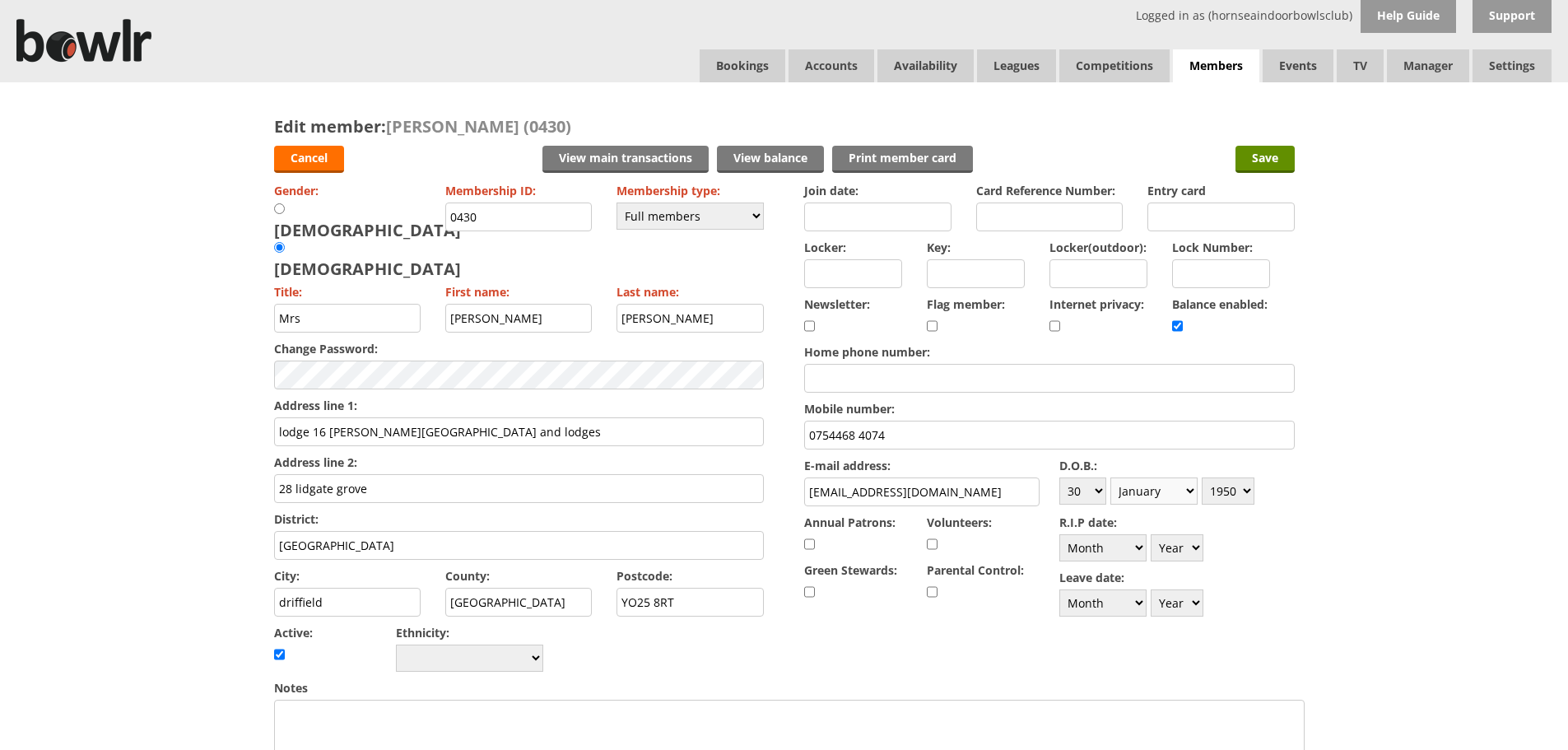
select select "3"
click at [1110, 478] on select "Month January February March April May June July August September October Novem…" at bounding box center [1154, 491] width 88 height 27
click at [1233, 492] on select "Year 1900 1901 1902 1903 1904 1905 1906 1907 1908 1909 1910 1911 1912 1913 1914…" at bounding box center [1227, 491] width 53 height 27
select select "1949"
click at [1201, 478] on select "Year 1900 1901 1902 1903 1904 1905 1906 1907 1908 1909 1910 1911 1912 1913 1914…" at bounding box center [1227, 491] width 53 height 27
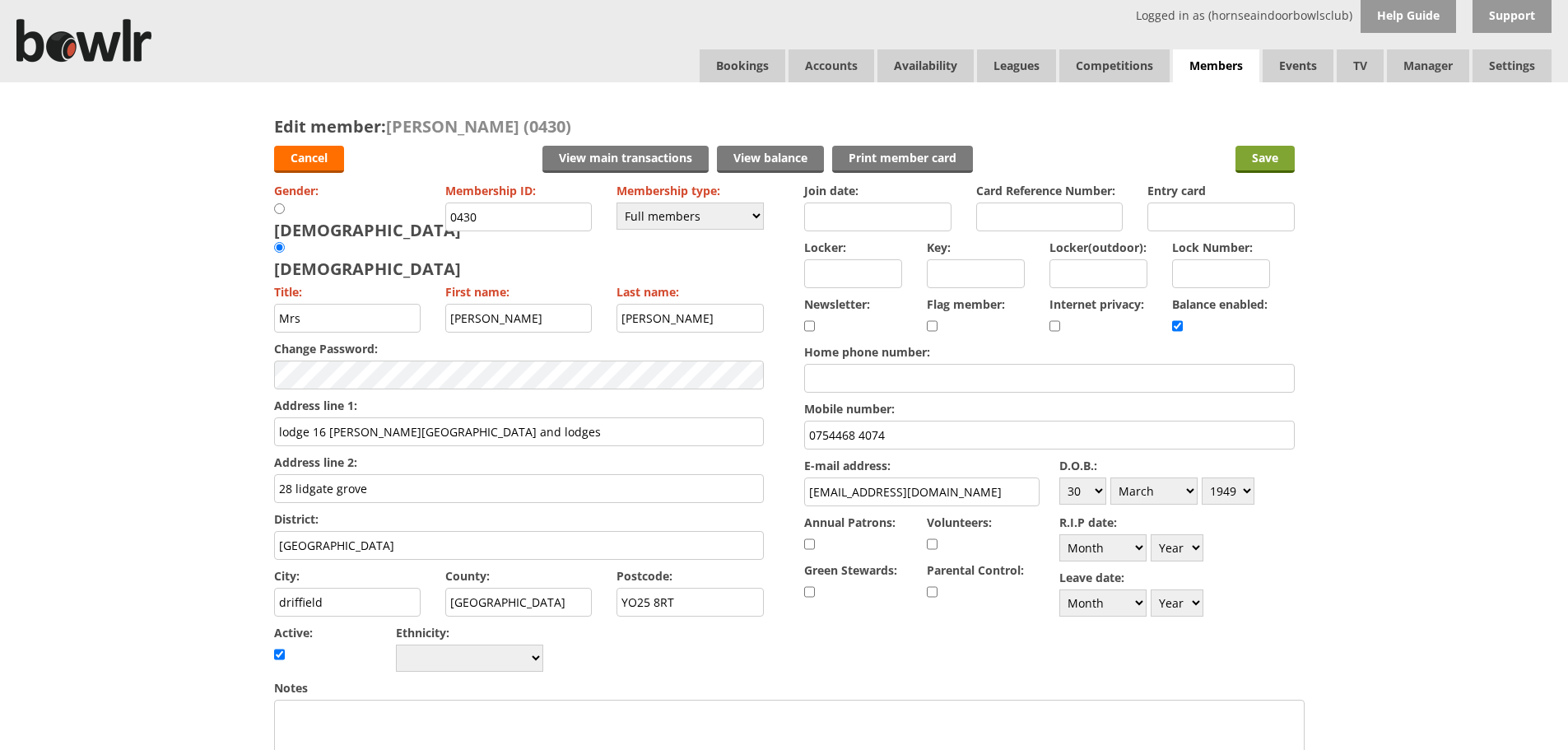
click at [1238, 168] on input "Save" at bounding box center [1265, 159] width 59 height 27
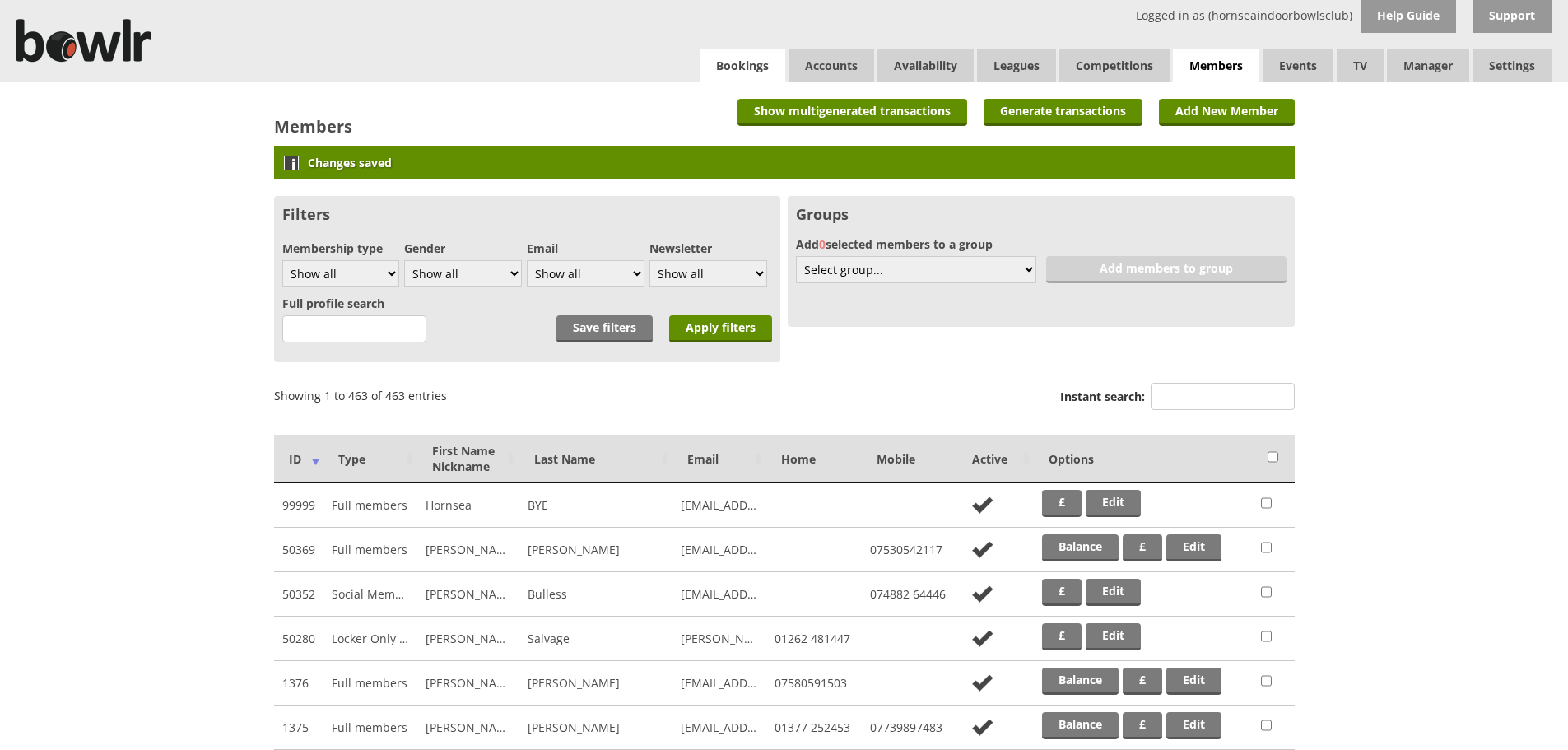
click at [728, 59] on link "Bookings" at bounding box center [742, 65] width 86 height 33
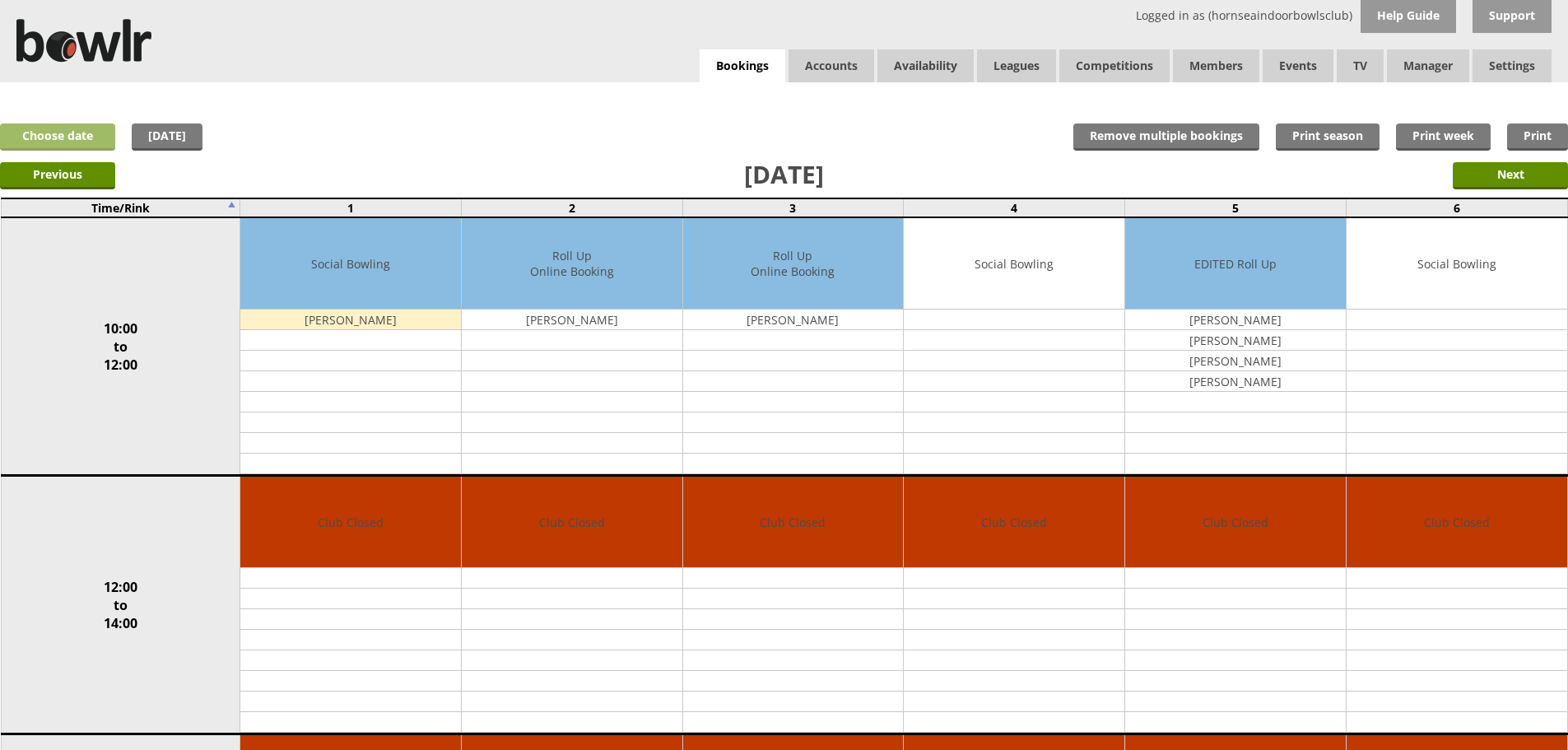
click at [108, 138] on link "Choose date" at bounding box center [57, 137] width 115 height 27
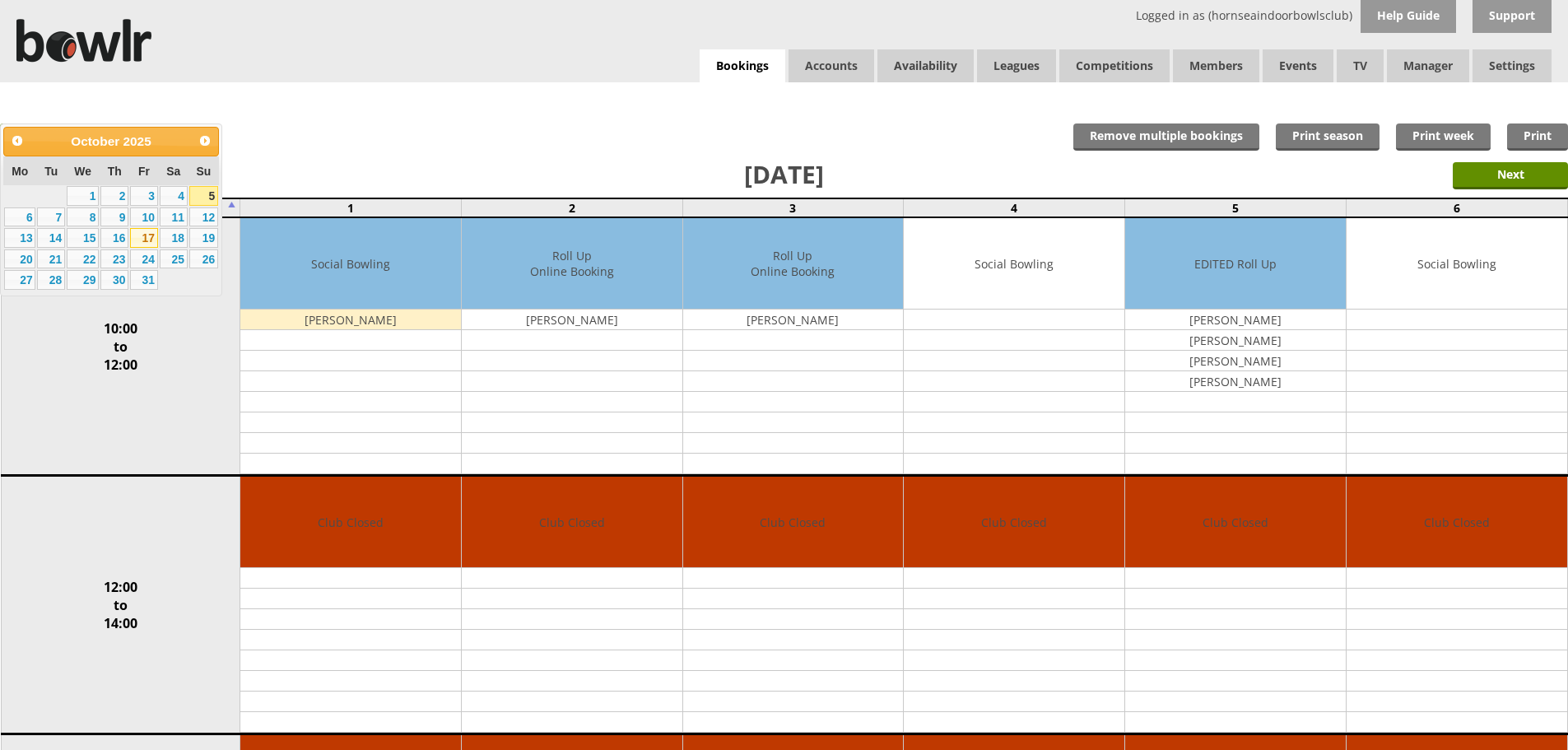
click at [143, 237] on link "17" at bounding box center [143, 238] width 28 height 20
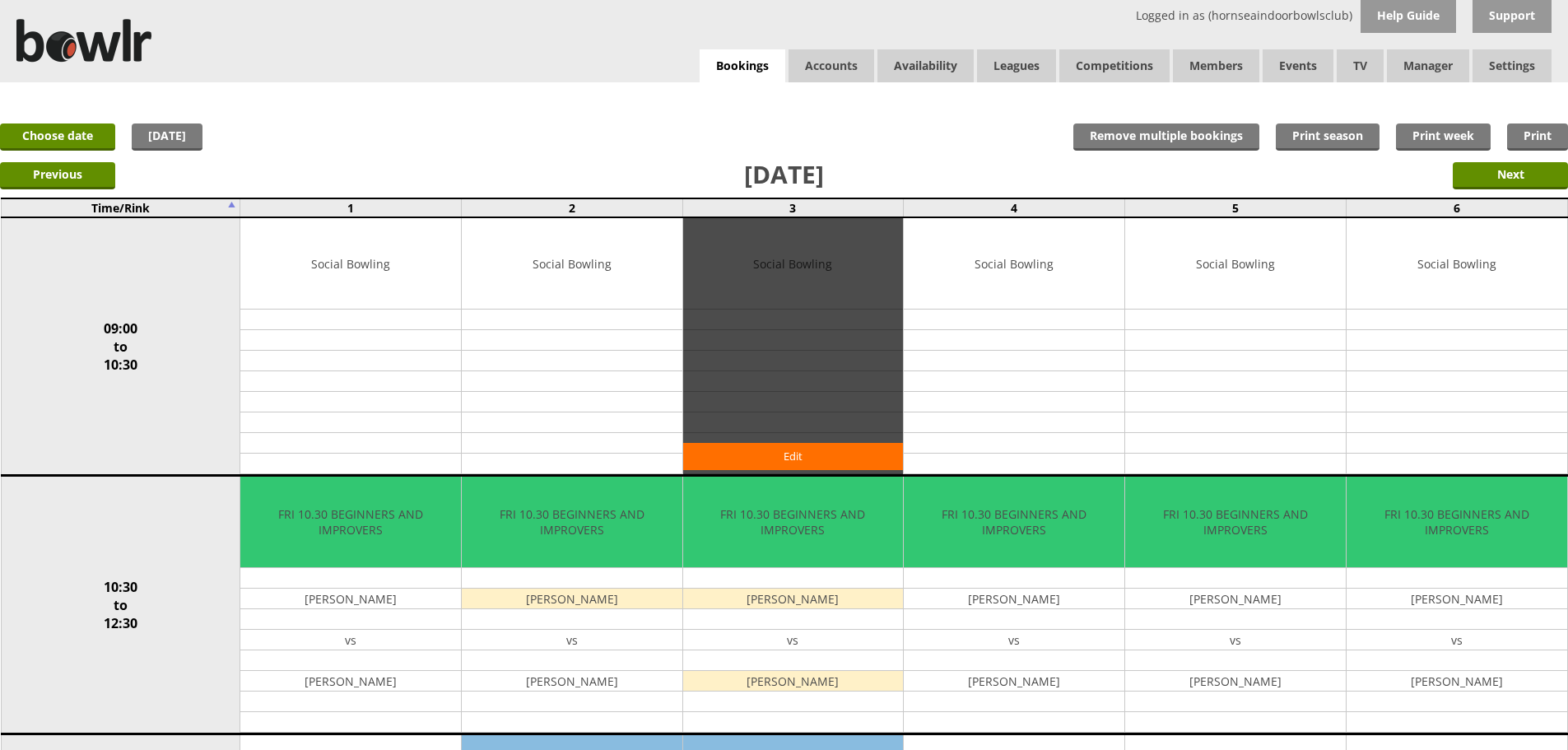
scroll to position [82, 0]
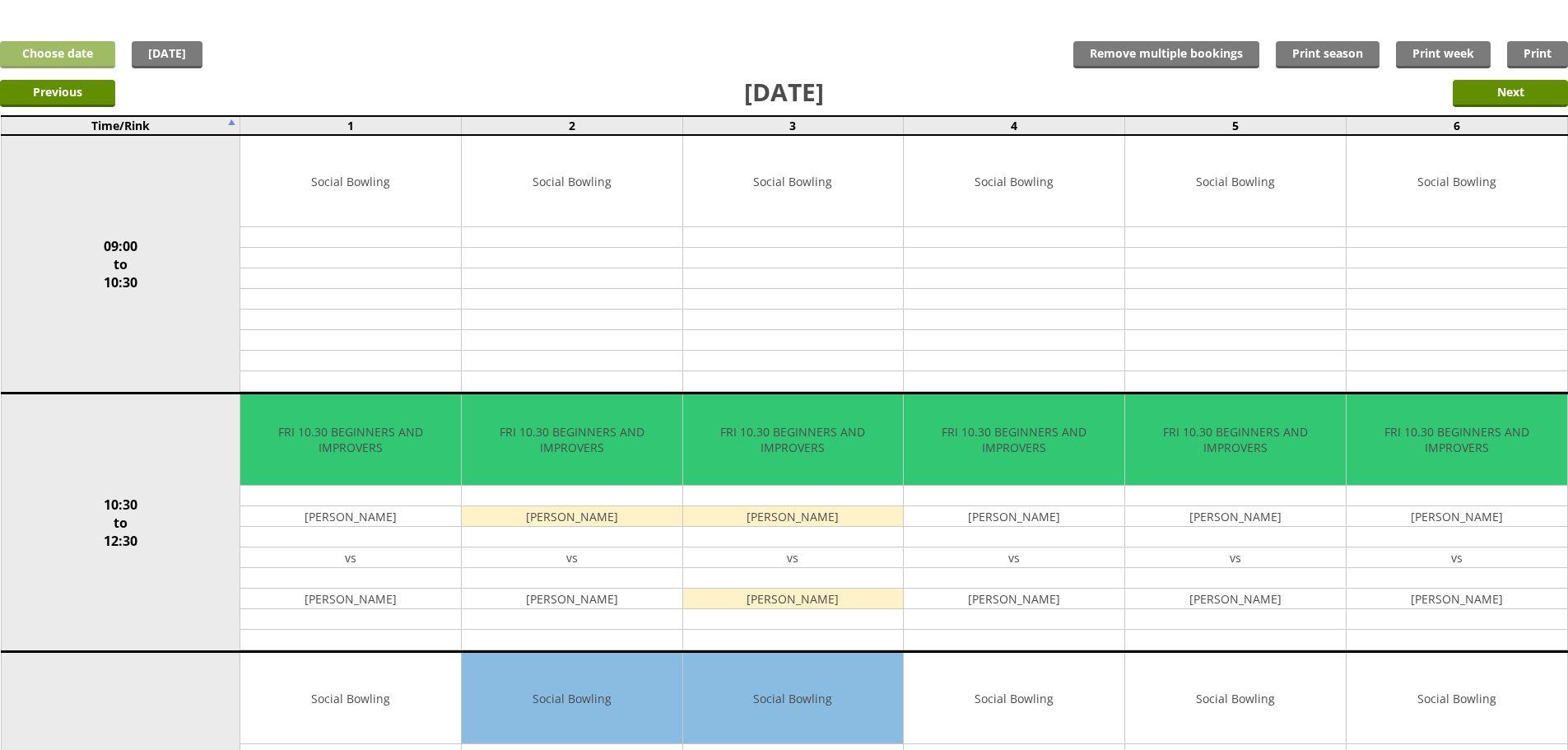
click at [60, 49] on link "Choose date" at bounding box center [57, 55] width 115 height 27
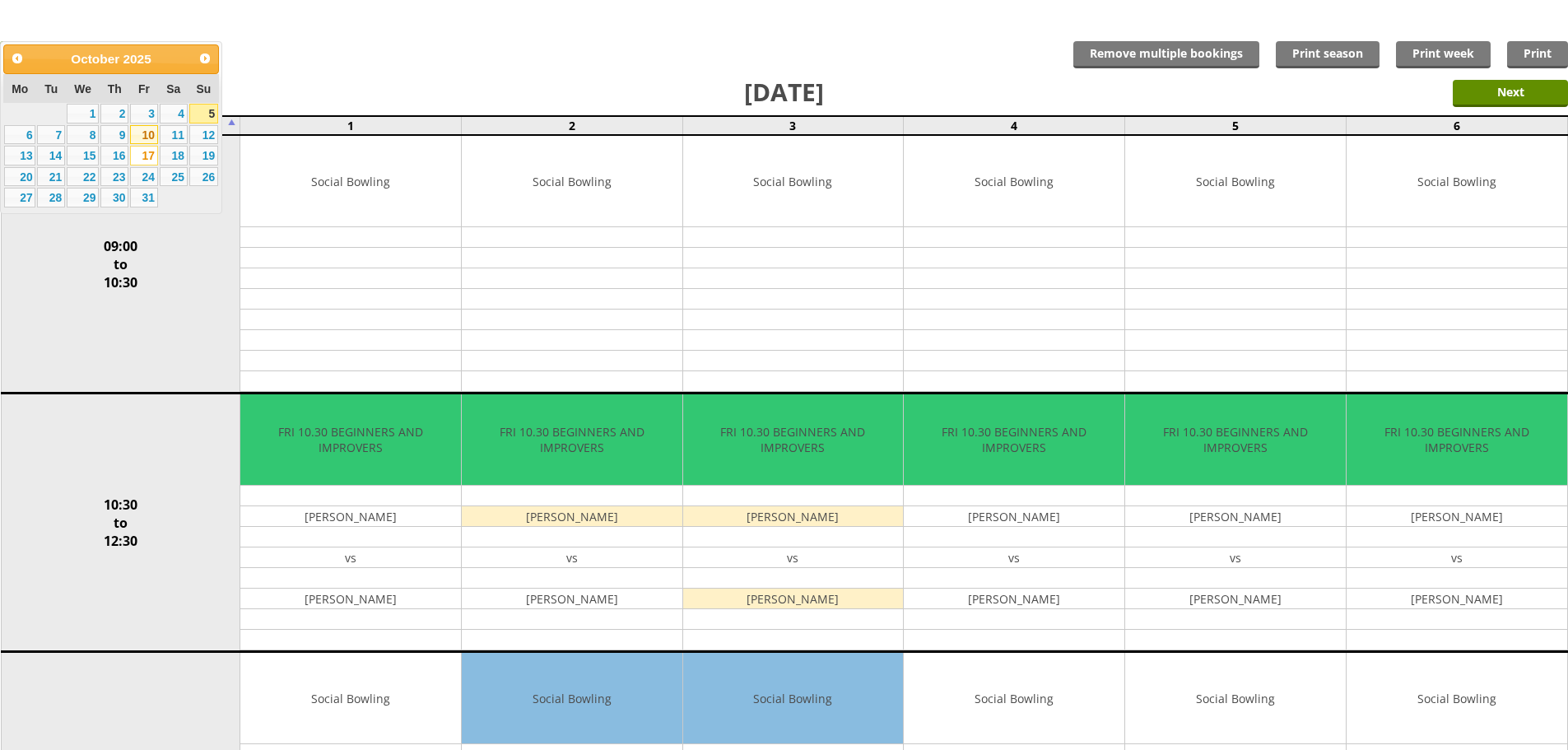
click at [144, 129] on link "10" at bounding box center [143, 135] width 28 height 20
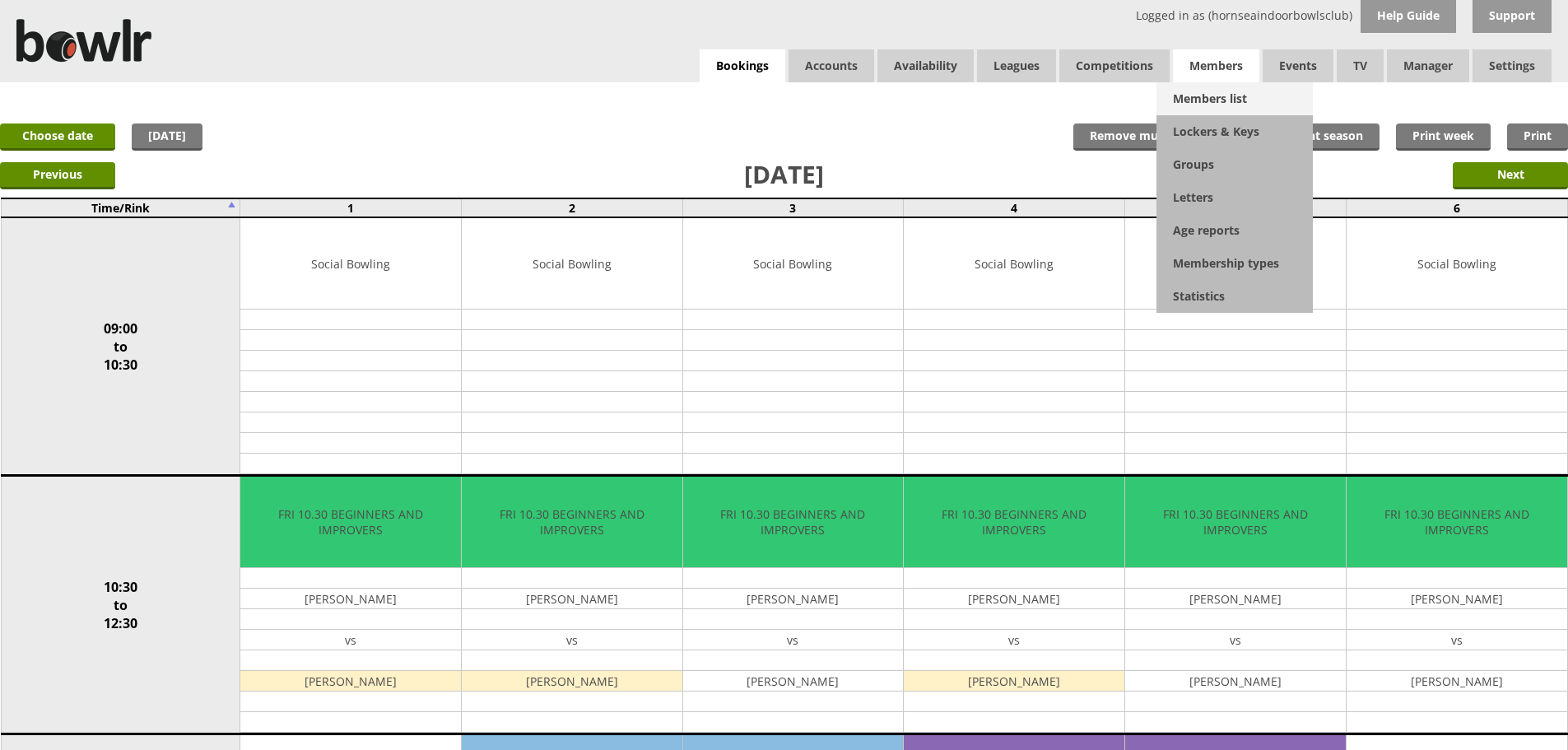
click at [1218, 97] on link "Members list" at bounding box center [1234, 98] width 157 height 33
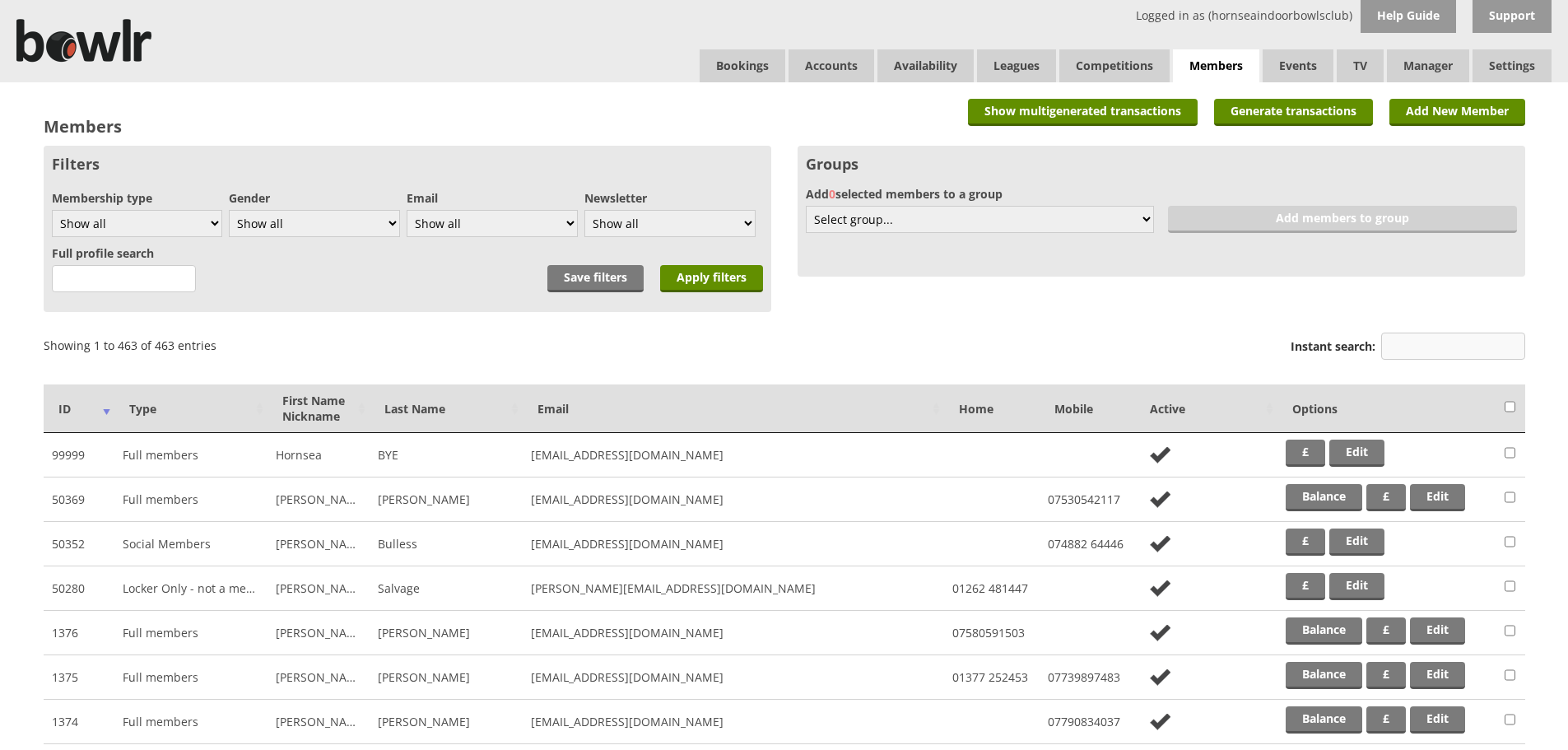
click at [1416, 355] on input "Instant search:" at bounding box center [1453, 346] width 144 height 27
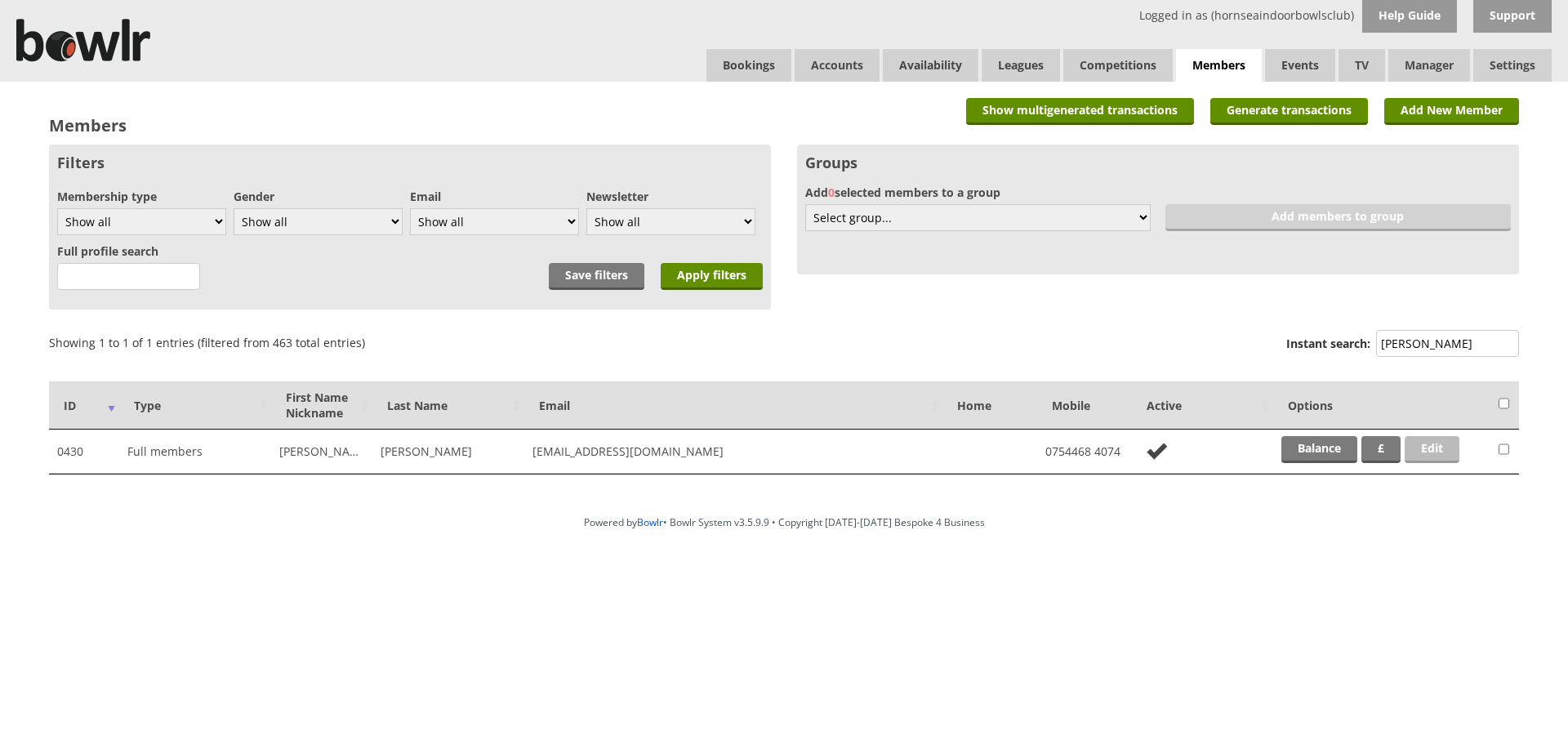
type input "calvert"
click at [1448, 456] on link "Edit" at bounding box center [1432, 449] width 55 height 27
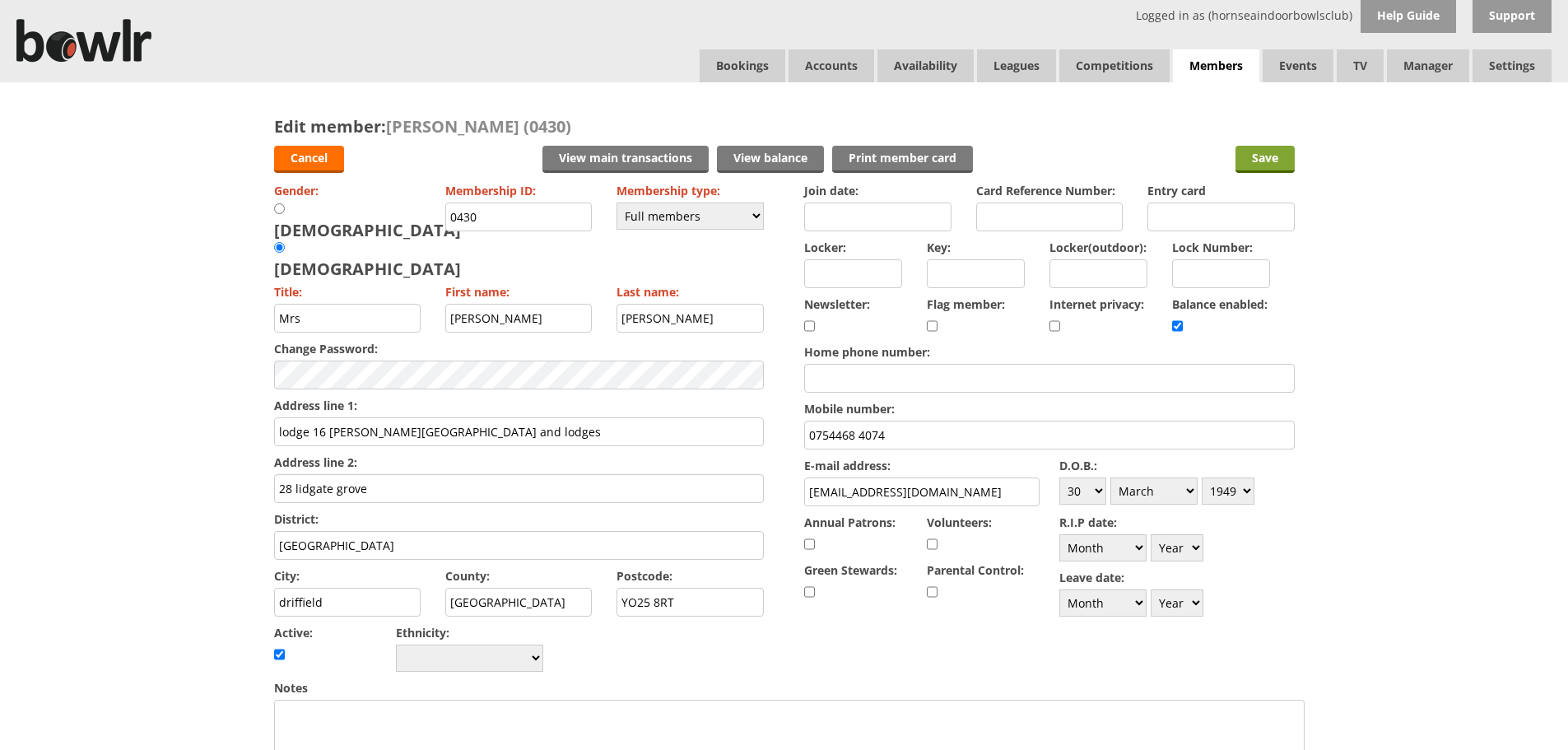
click at [1258, 153] on input "Save" at bounding box center [1265, 159] width 59 height 27
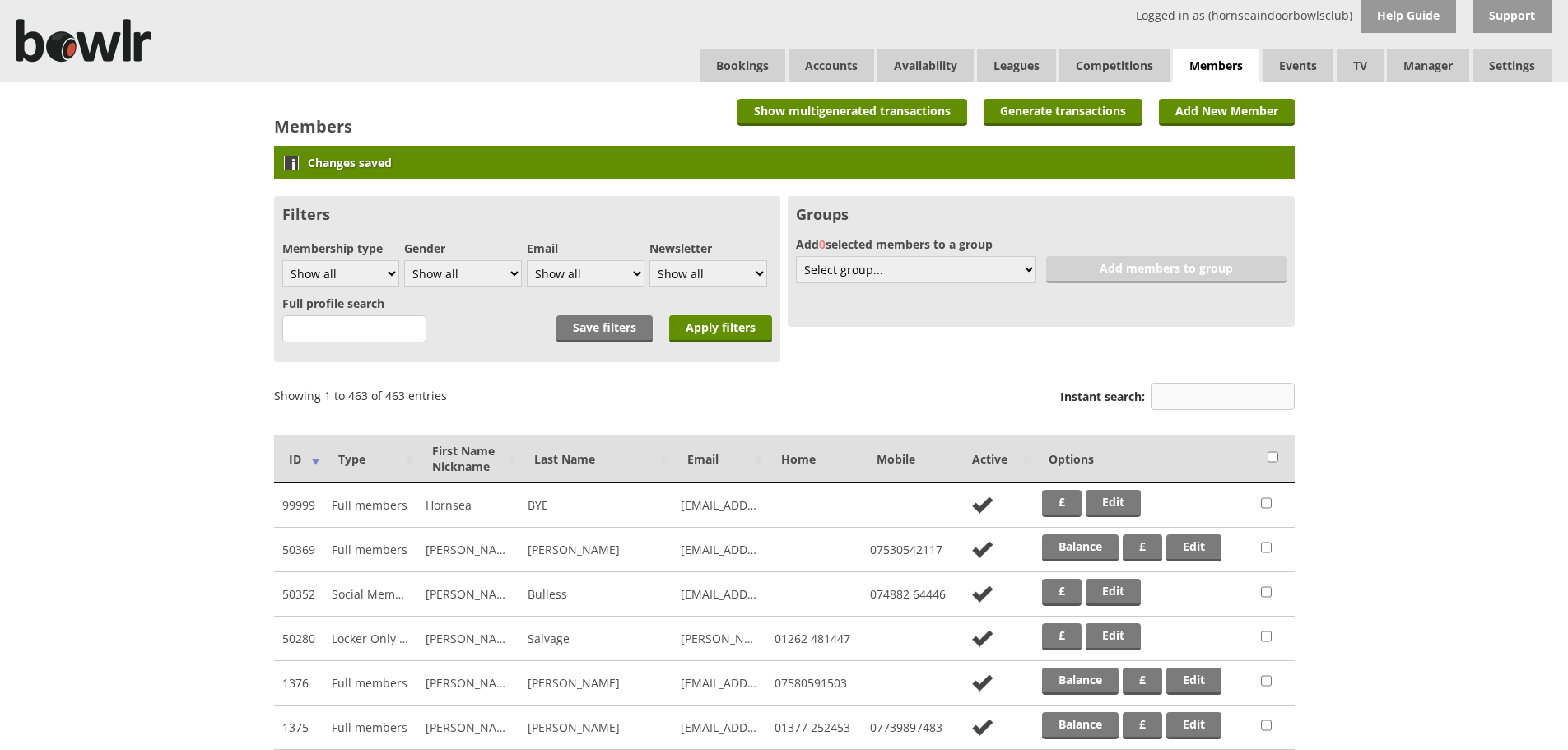
click at [1199, 405] on input "Instant search:" at bounding box center [1222, 396] width 144 height 27
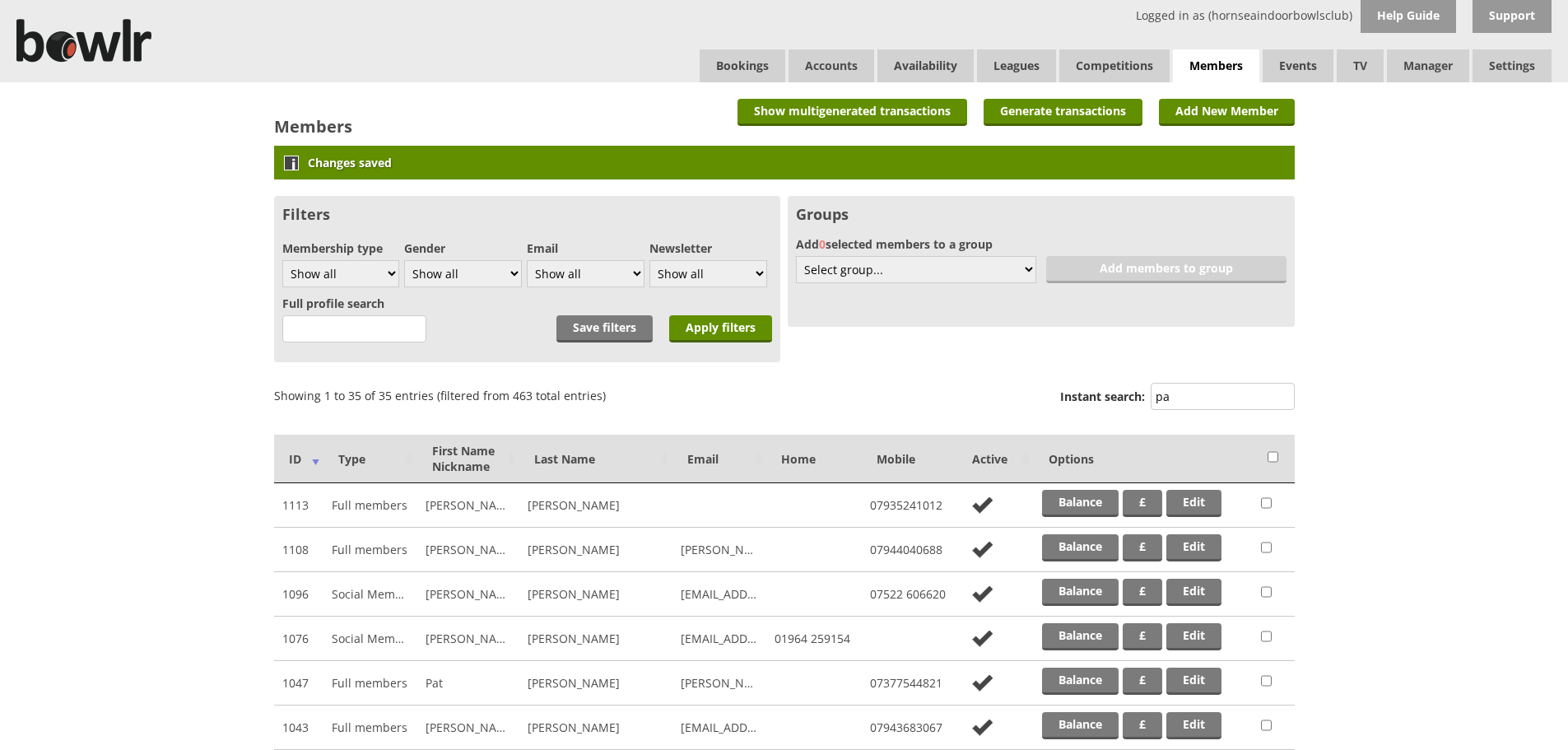
type input "p"
type input "[PERSON_NAME]"
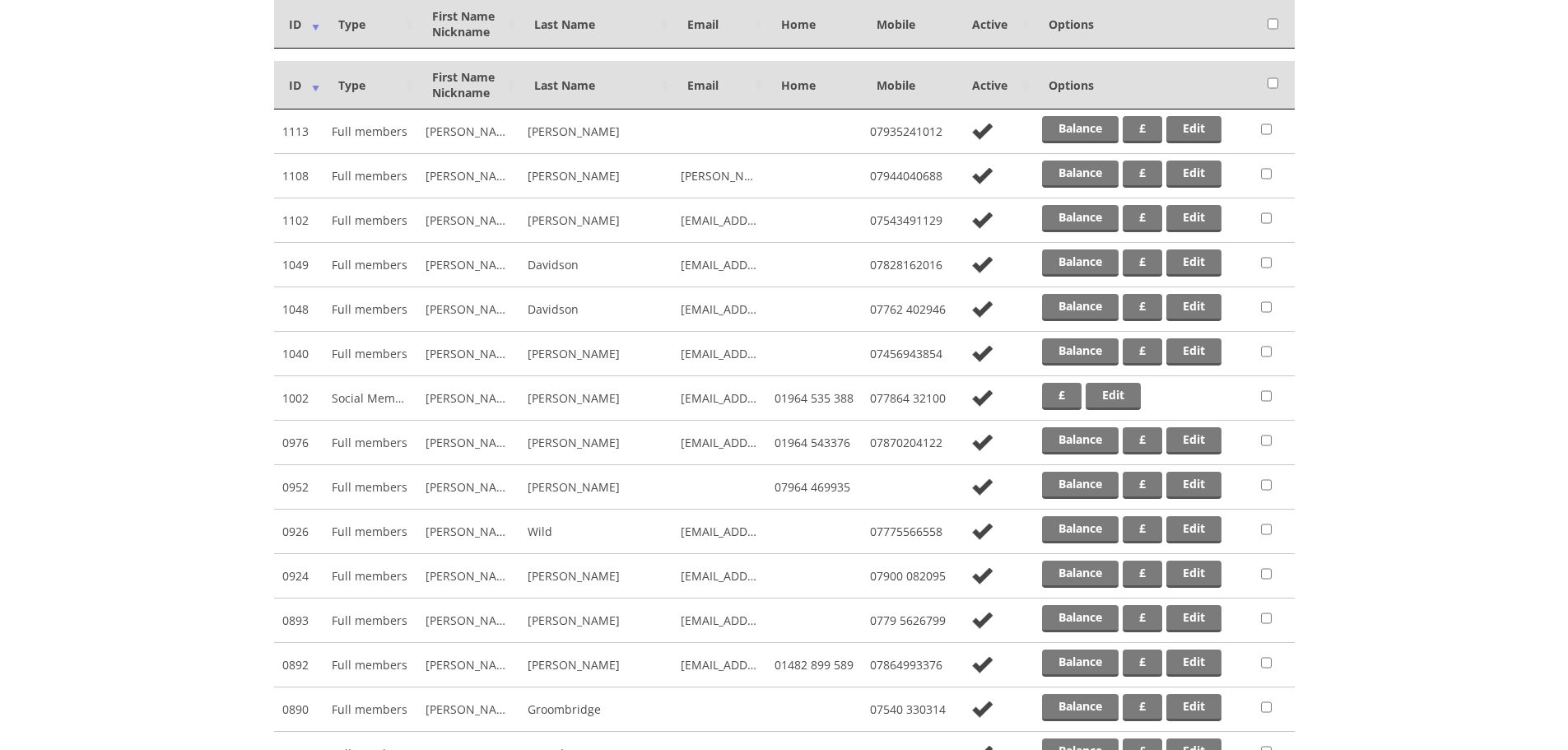
scroll to position [82, 0]
